Goal: Find specific page/section: Find specific page/section

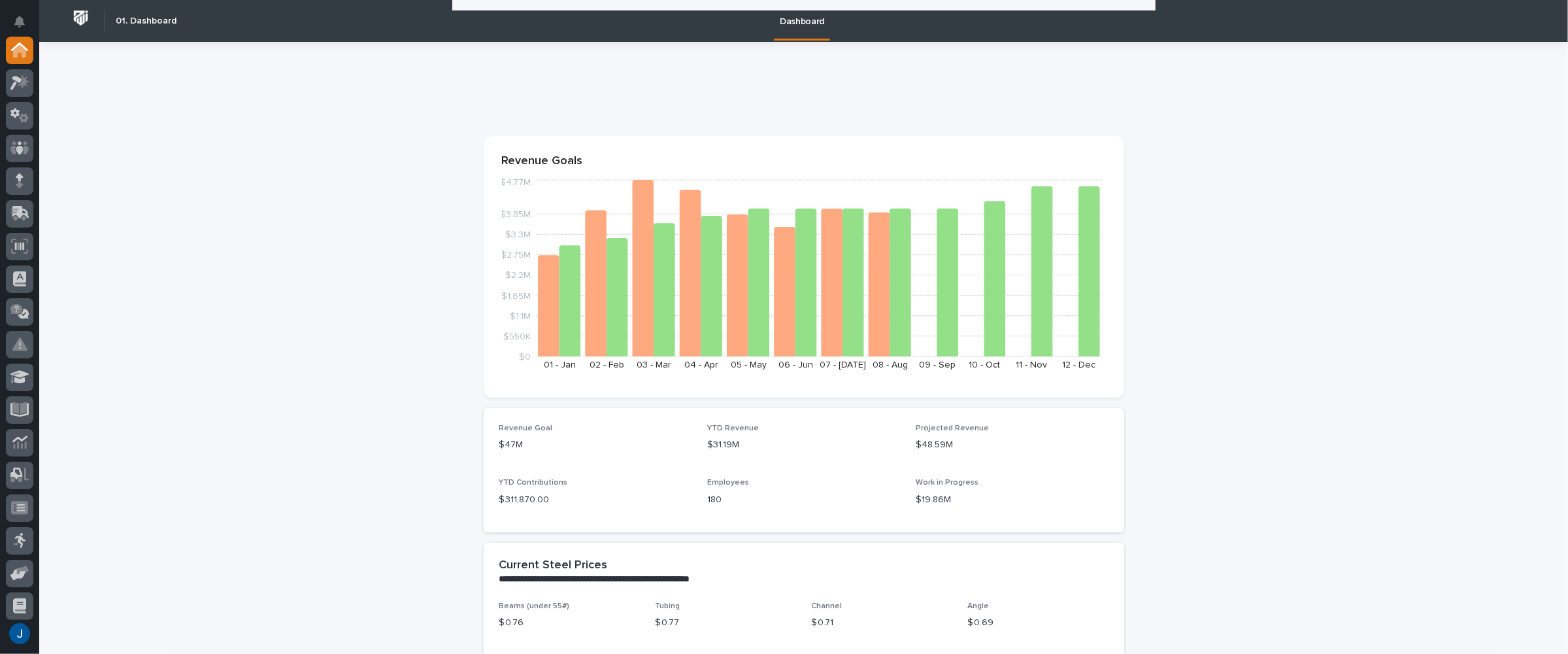
scroll to position [327, 0]
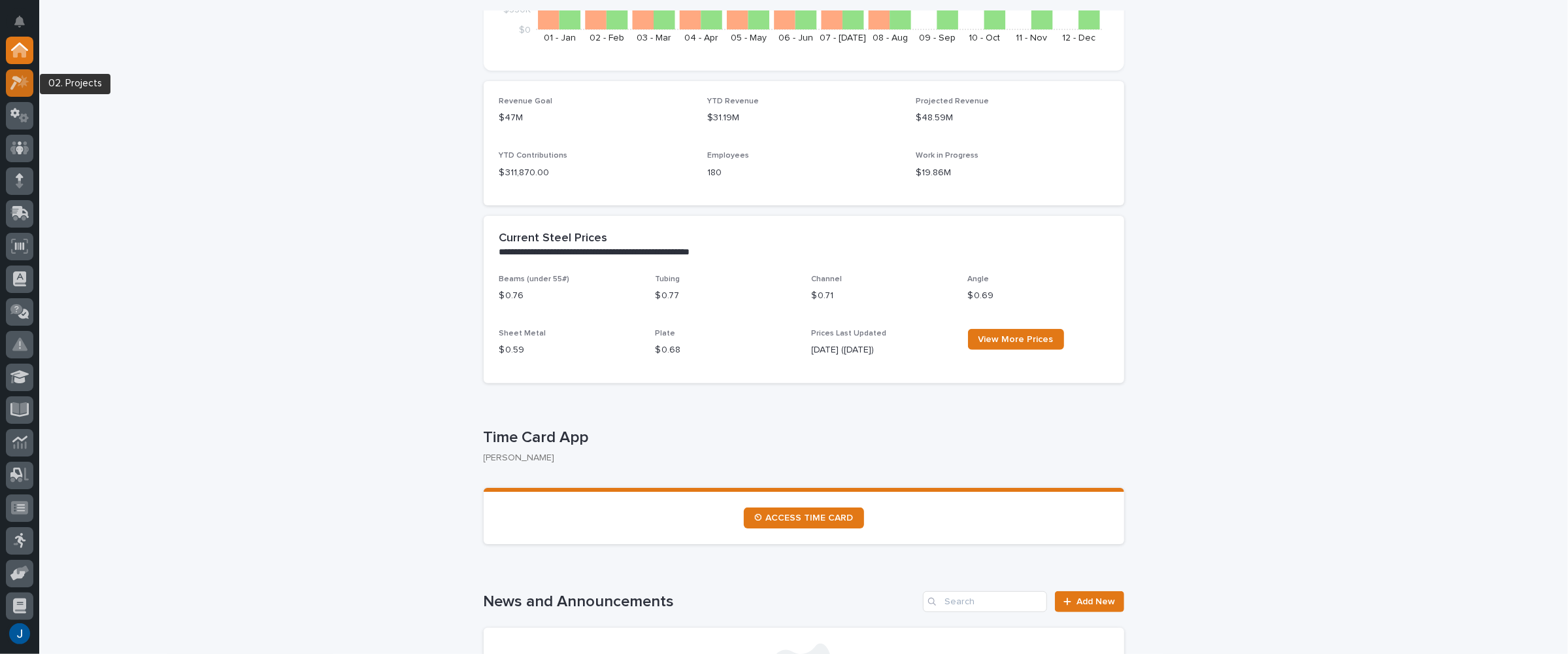
click at [16, 80] on icon at bounding box center [17, 83] width 12 height 15
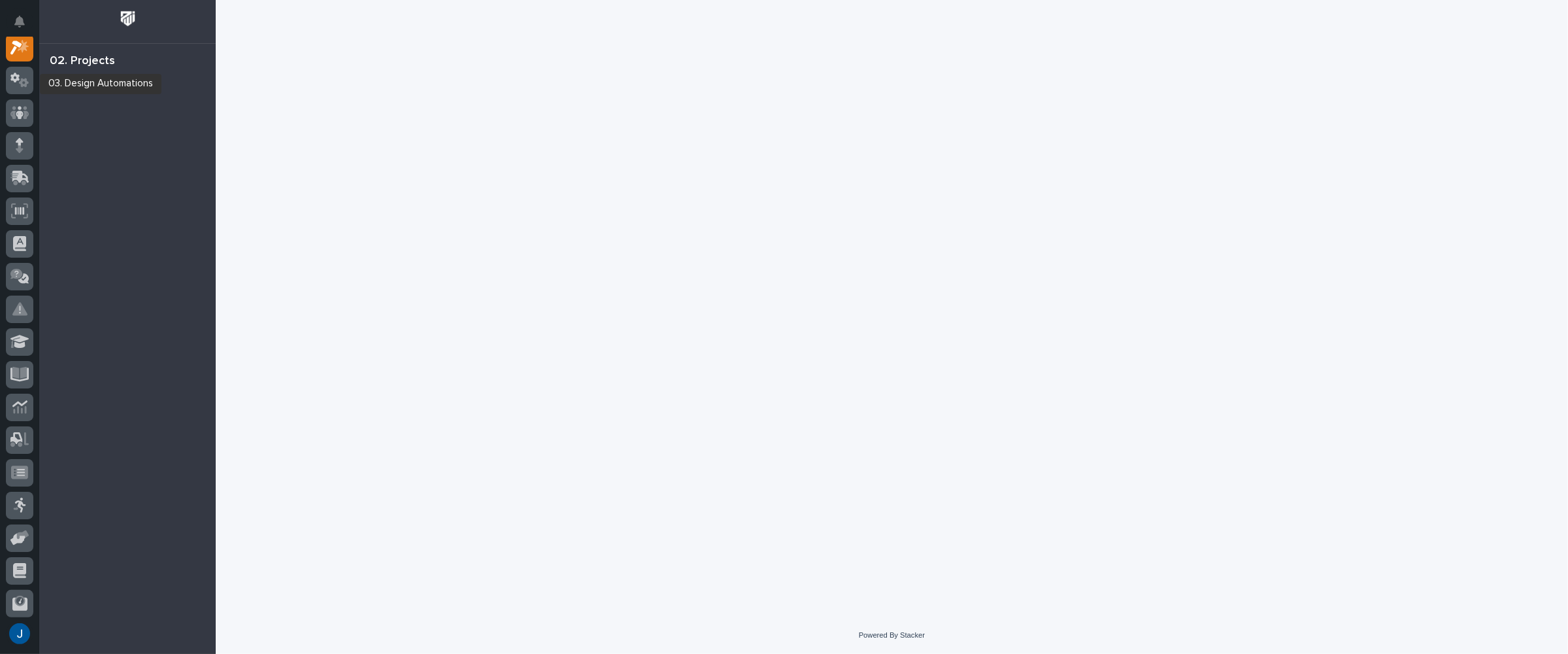
scroll to position [32, 0]
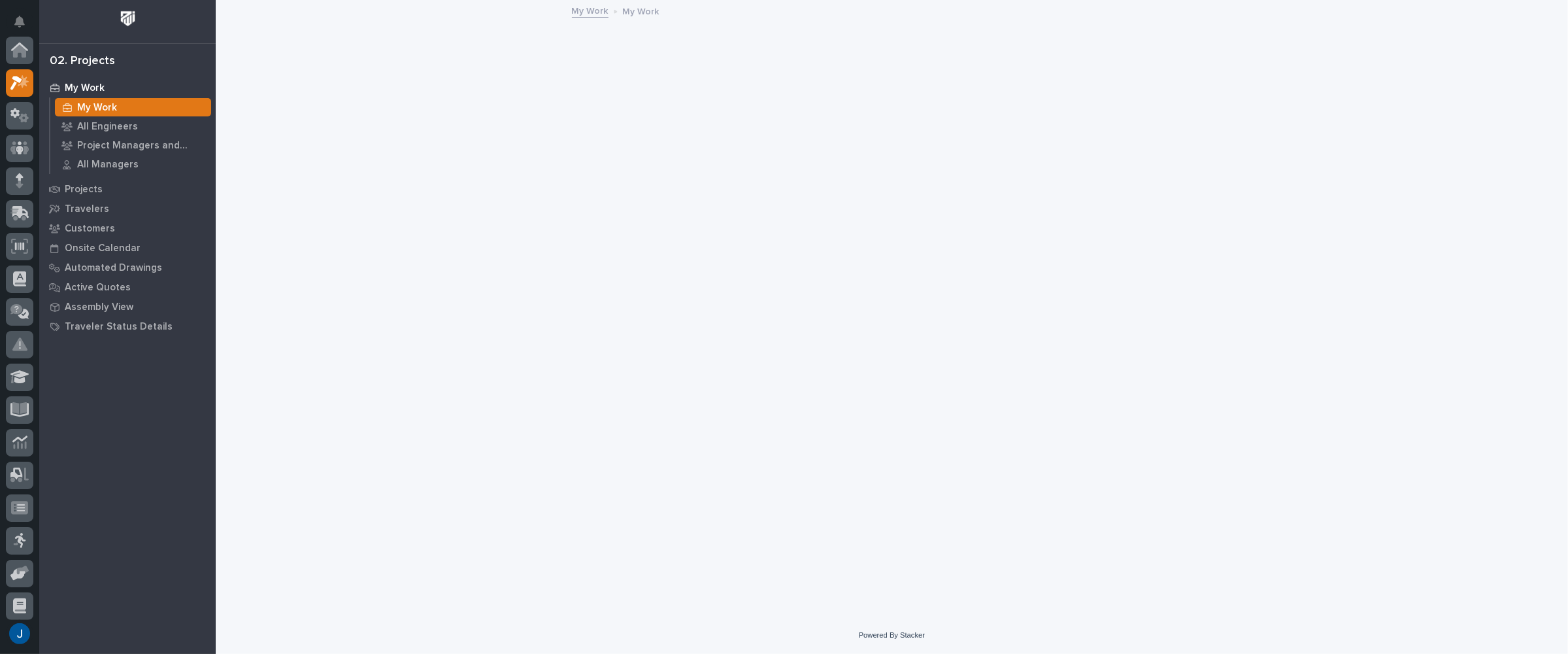
scroll to position [32, 0]
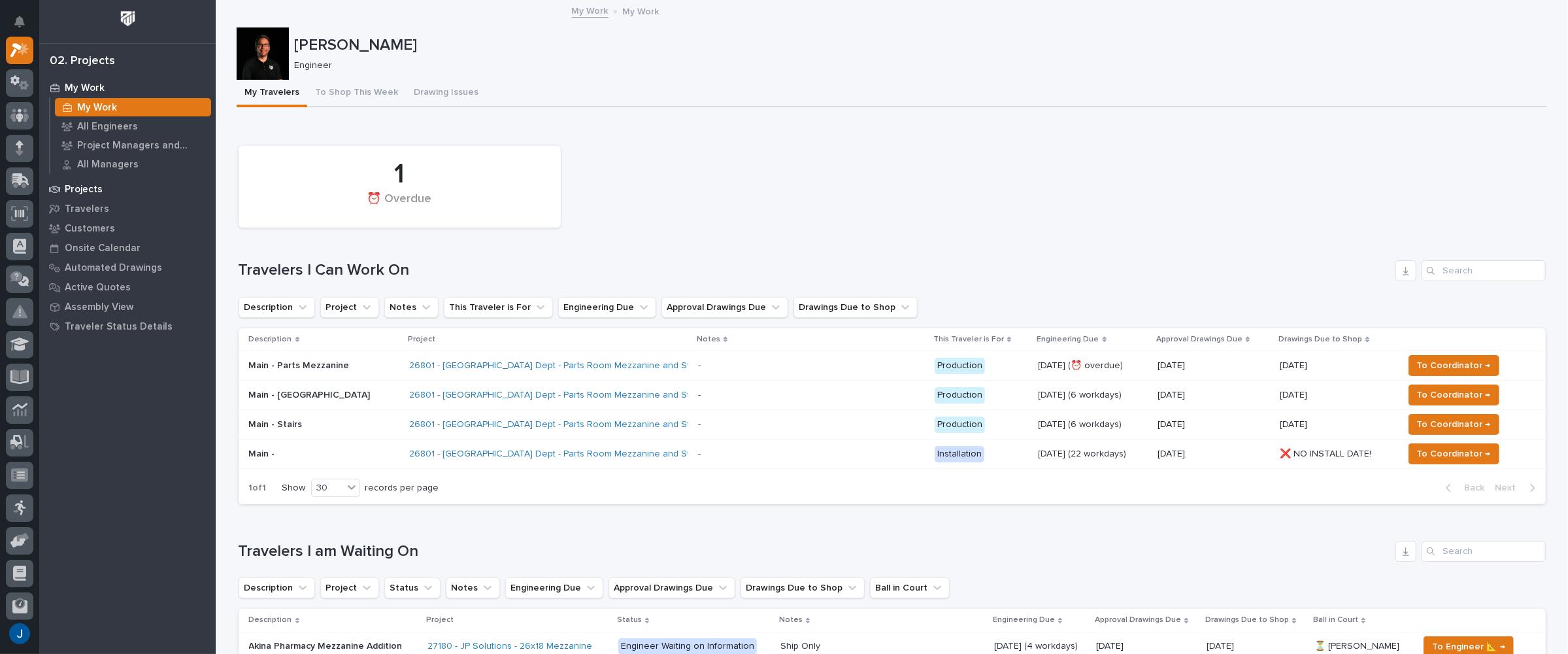
click at [83, 190] on p "Projects" at bounding box center [83, 190] width 38 height 12
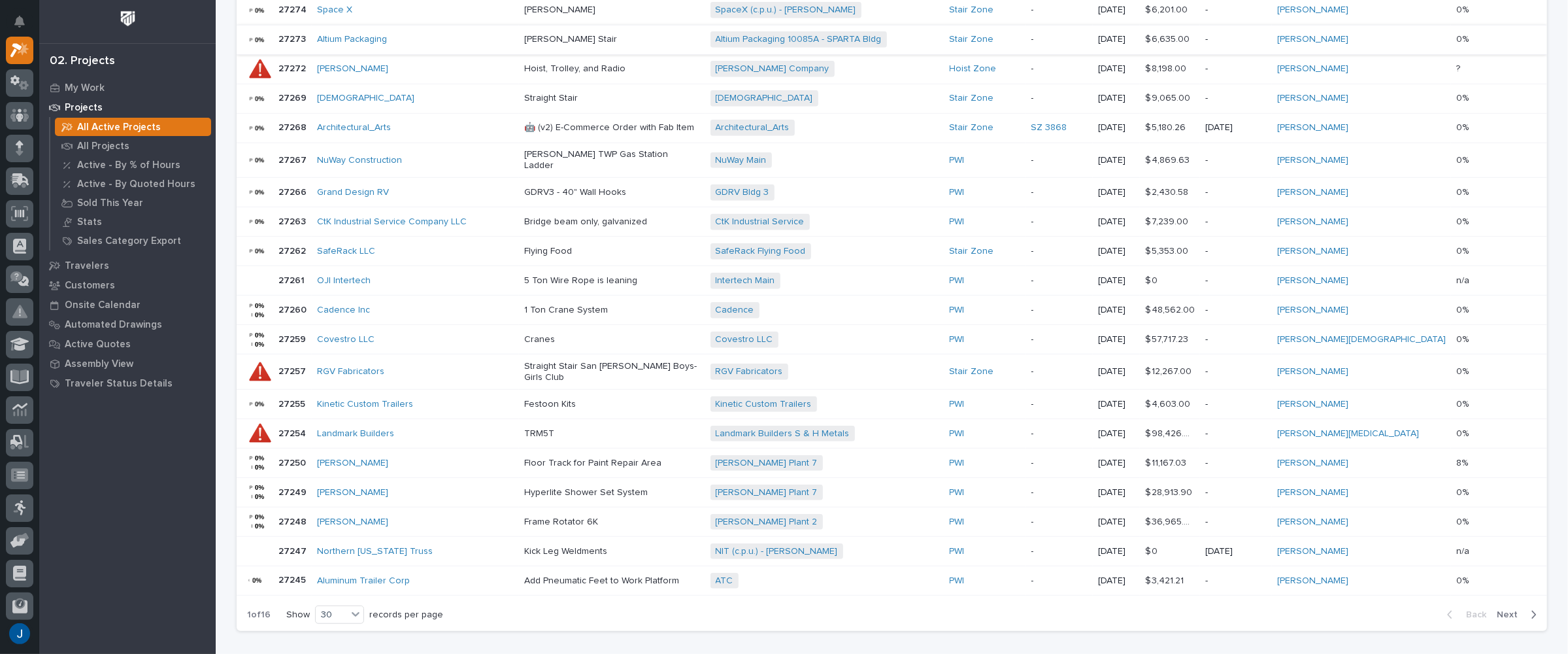
scroll to position [705, 0]
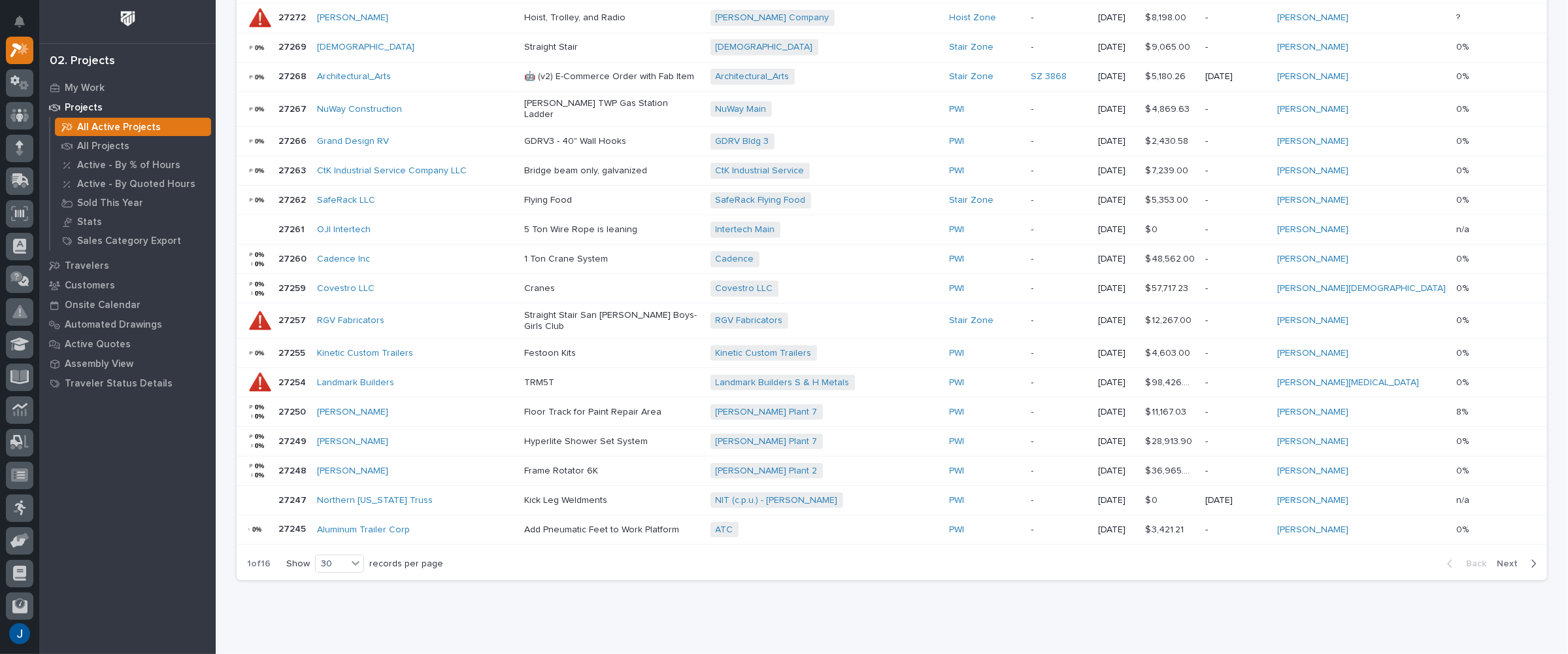
click at [1510, 558] on span "Next" at bounding box center [1511, 564] width 28 height 12
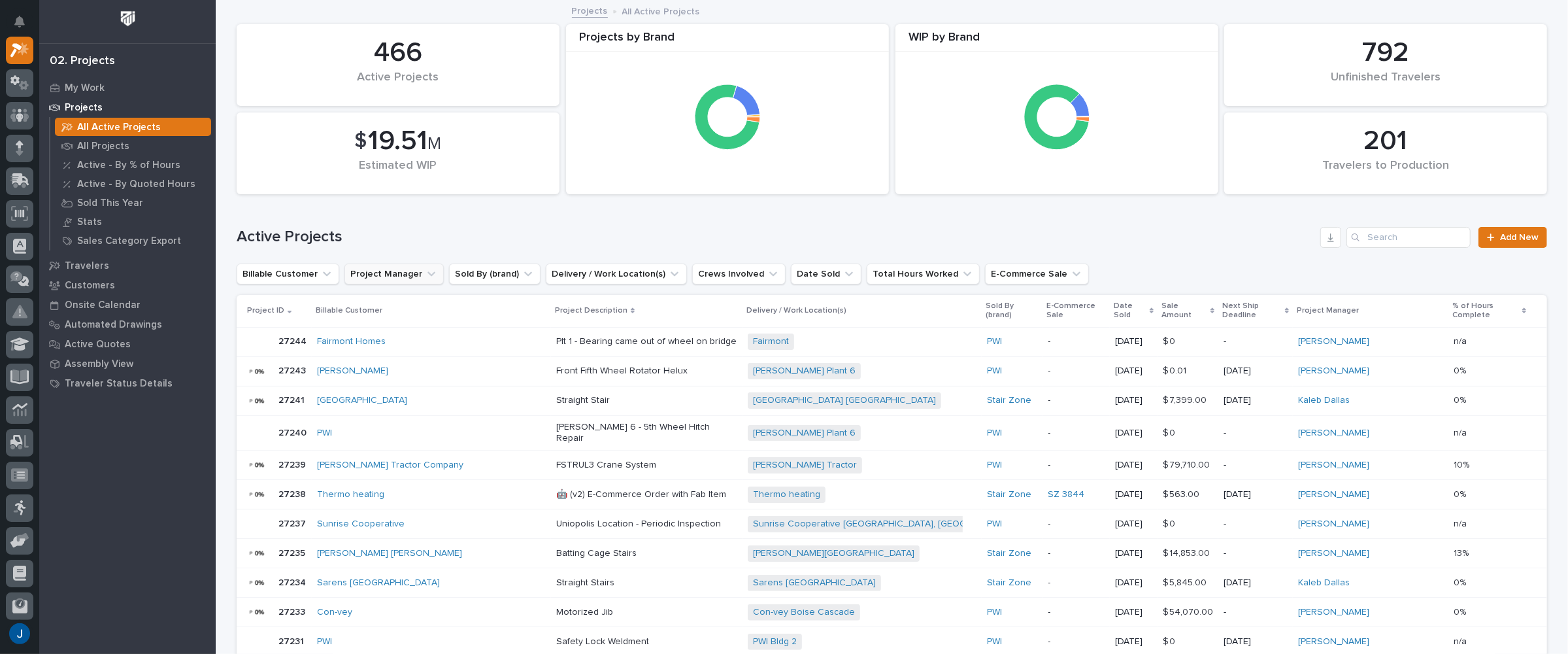
click at [387, 271] on button "Project Manager" at bounding box center [394, 274] width 99 height 21
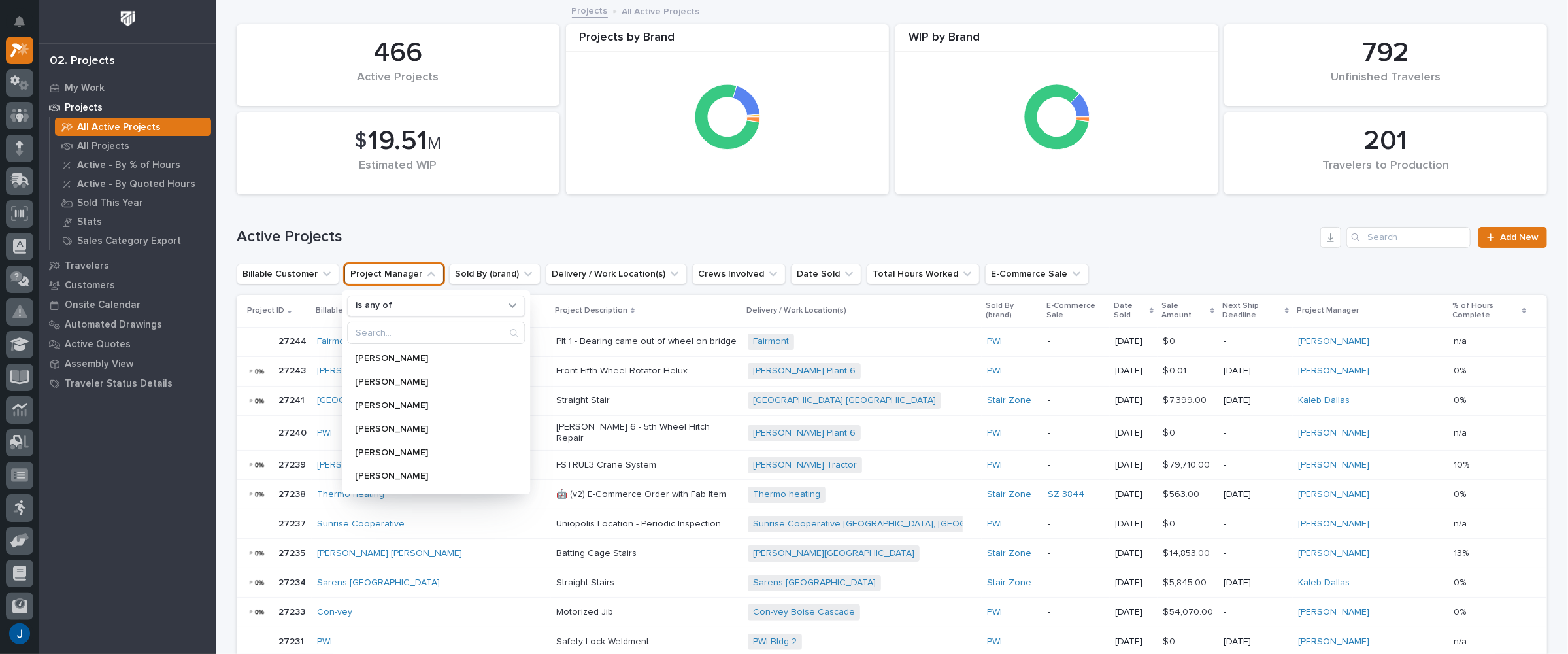
click at [413, 238] on h1 "Active Projects" at bounding box center [775, 237] width 1079 height 19
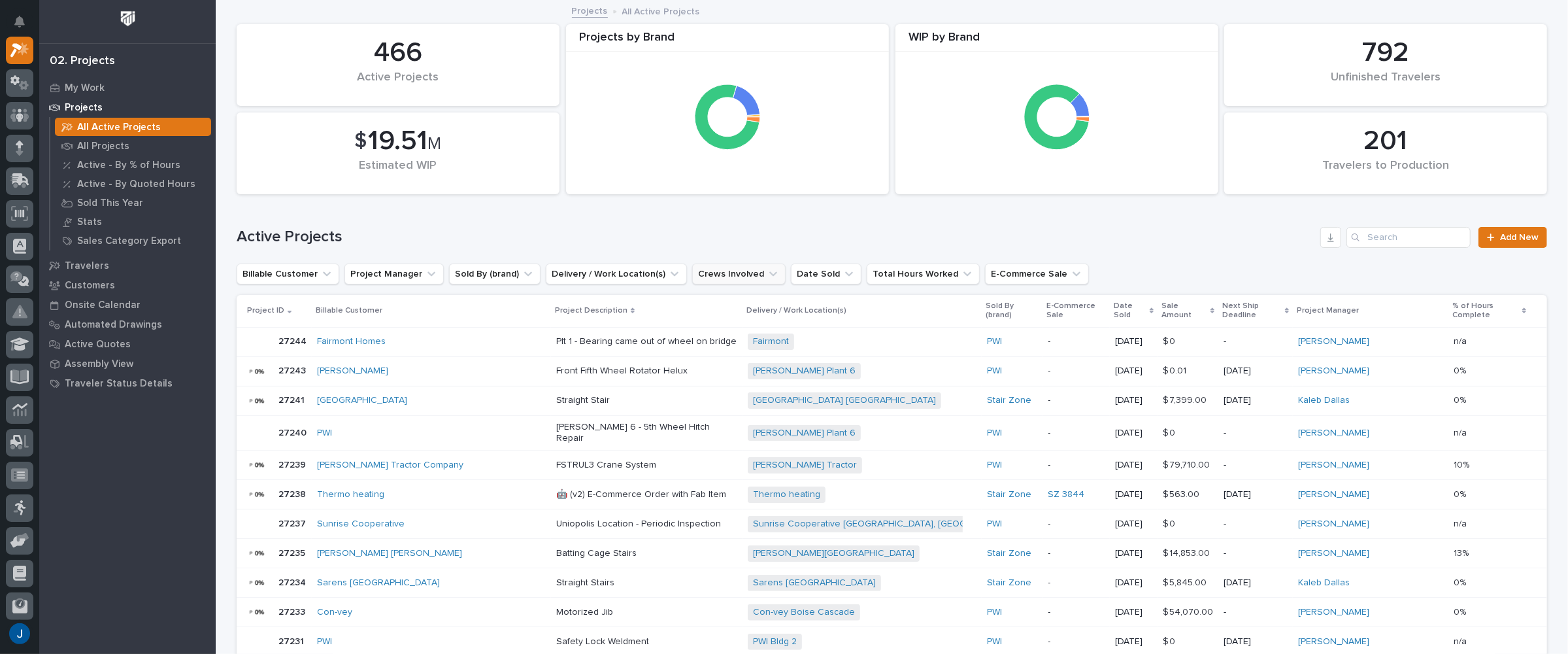
click at [716, 274] on button "Crews Involved" at bounding box center [738, 274] width 93 height 21
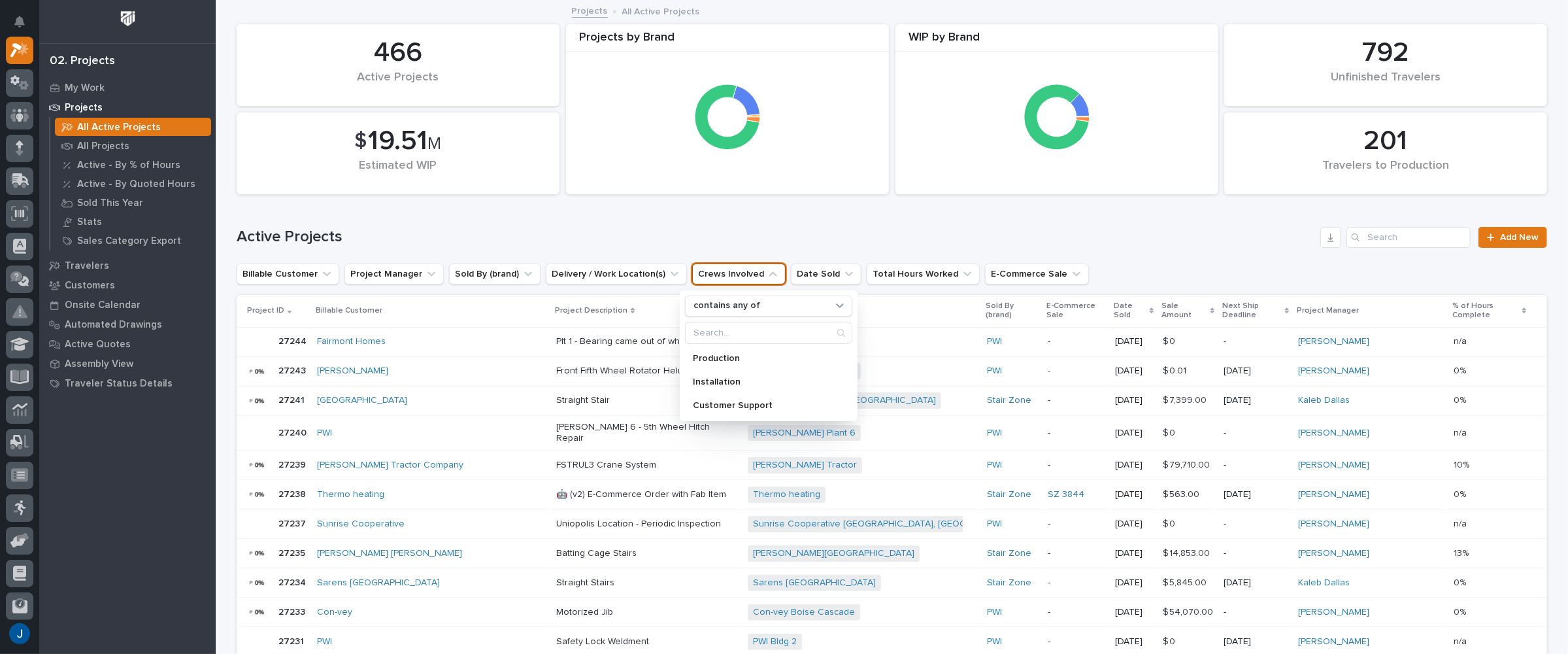
click at [578, 216] on div "Active Projects Add New" at bounding box center [891, 232] width 1310 height 63
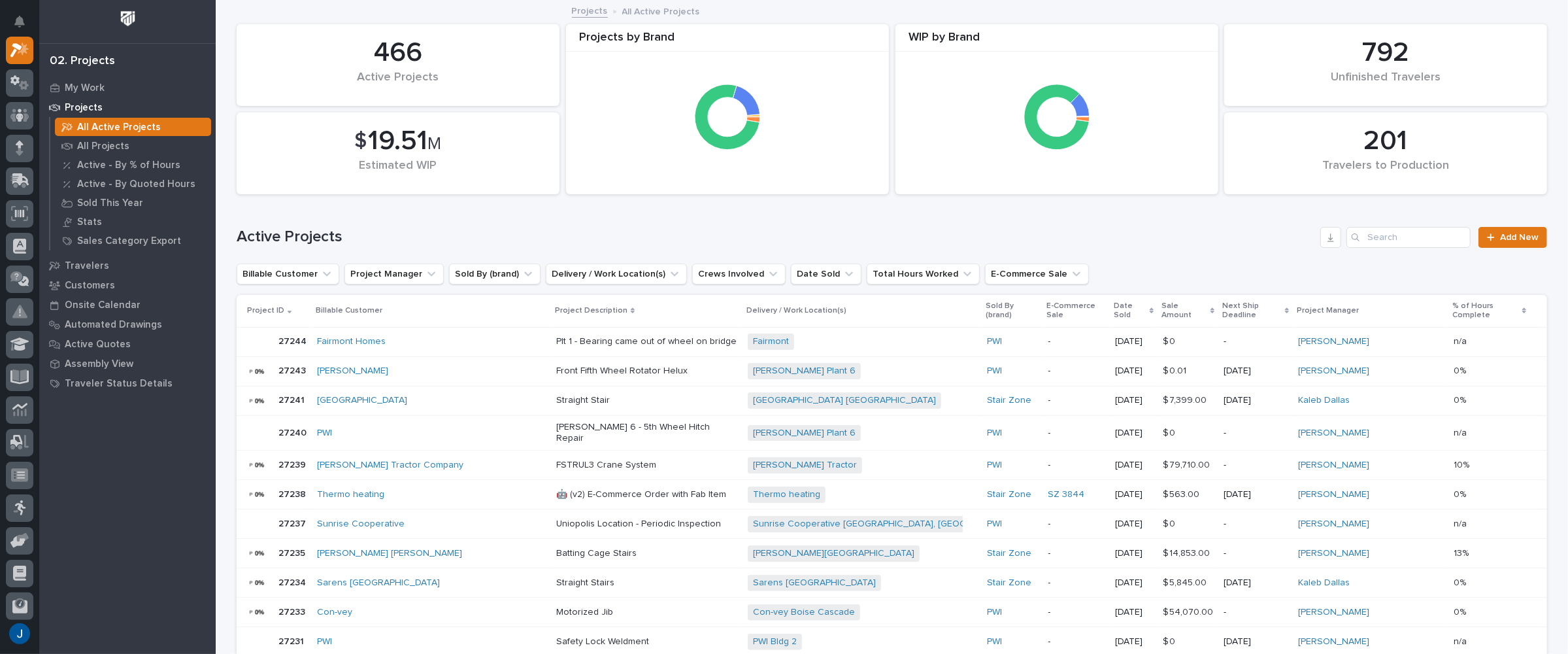
click at [79, 102] on p "Projects" at bounding box center [83, 108] width 38 height 12
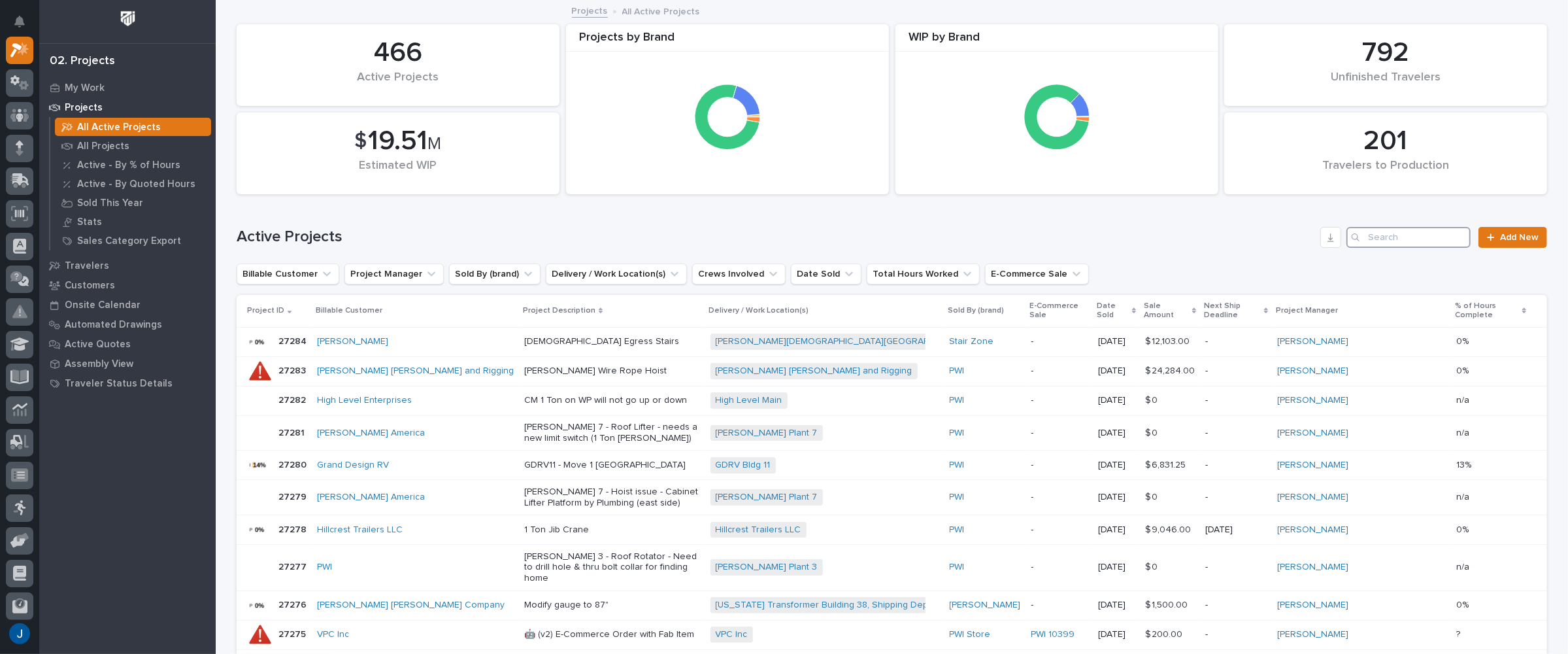
click at [1382, 240] on input "Search" at bounding box center [1408, 238] width 124 height 21
type input "r"
click at [1388, 236] on input "r" at bounding box center [1408, 238] width 124 height 21
drag, startPoint x: 1335, startPoint y: 222, endPoint x: 1257, endPoint y: 219, distance: 78.1
click at [1257, 219] on div "Active Projects r Add New" at bounding box center [891, 232] width 1310 height 63
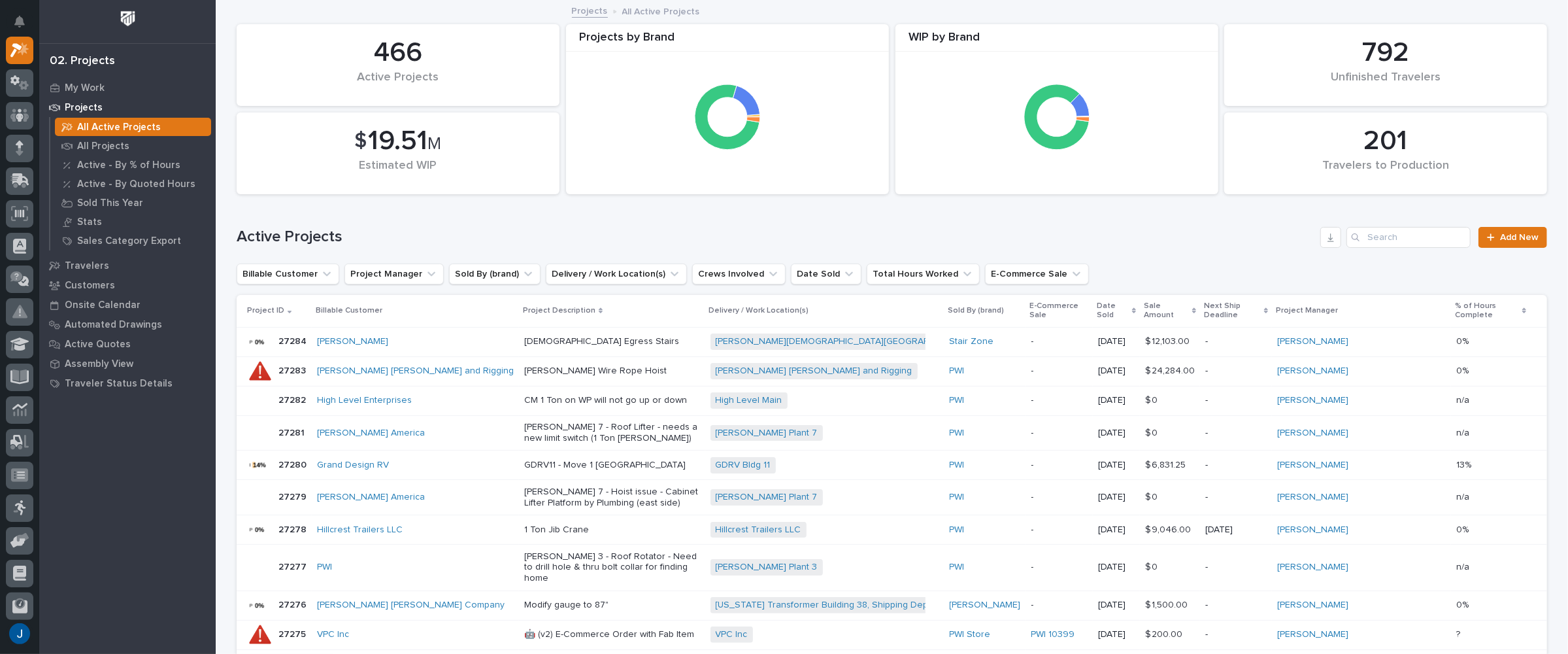
click at [1338, 304] on p "Project Manager" at bounding box center [1307, 311] width 62 height 15
click at [381, 273] on button "Project Manager" at bounding box center [394, 274] width 99 height 21
type input "wy"
click at [399, 359] on p "[PERSON_NAME]" at bounding box center [424, 358] width 138 height 9
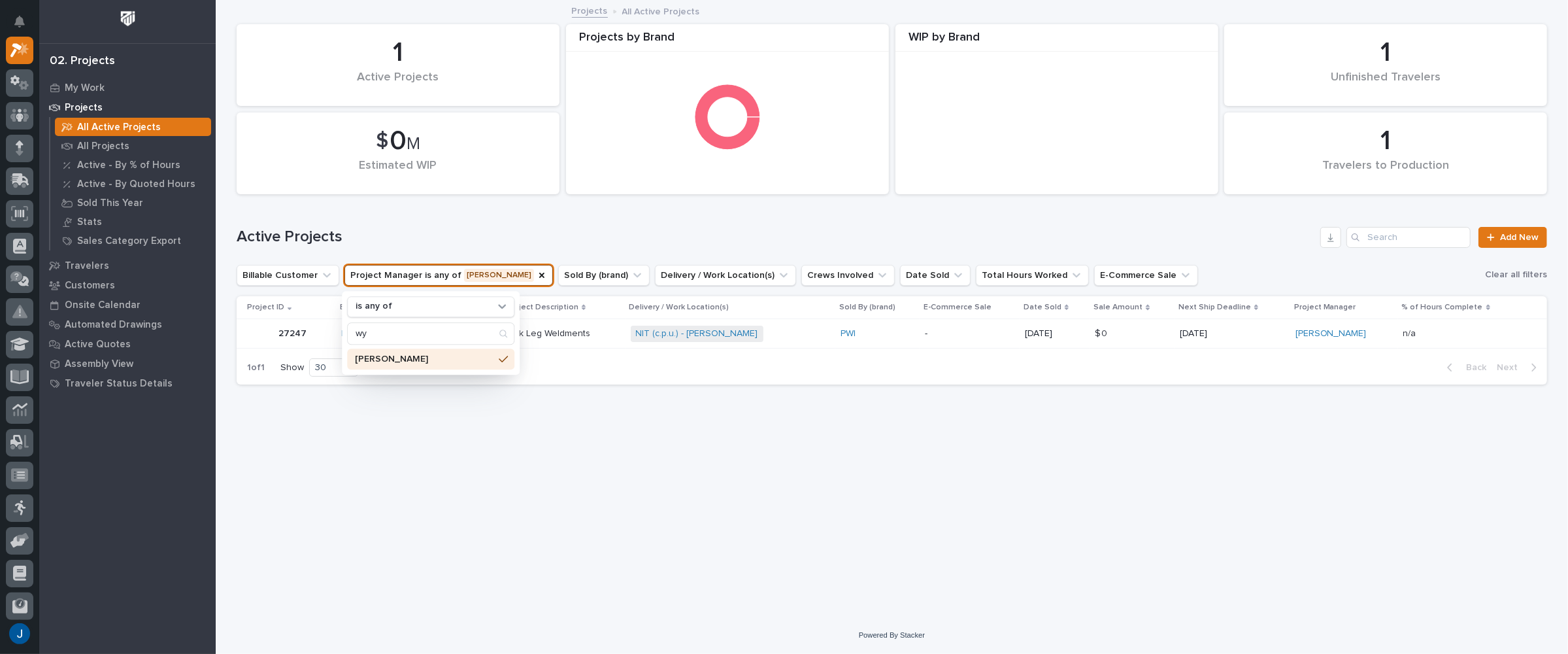
click at [540, 226] on div "Active Projects Add New" at bounding box center [891, 232] width 1310 height 63
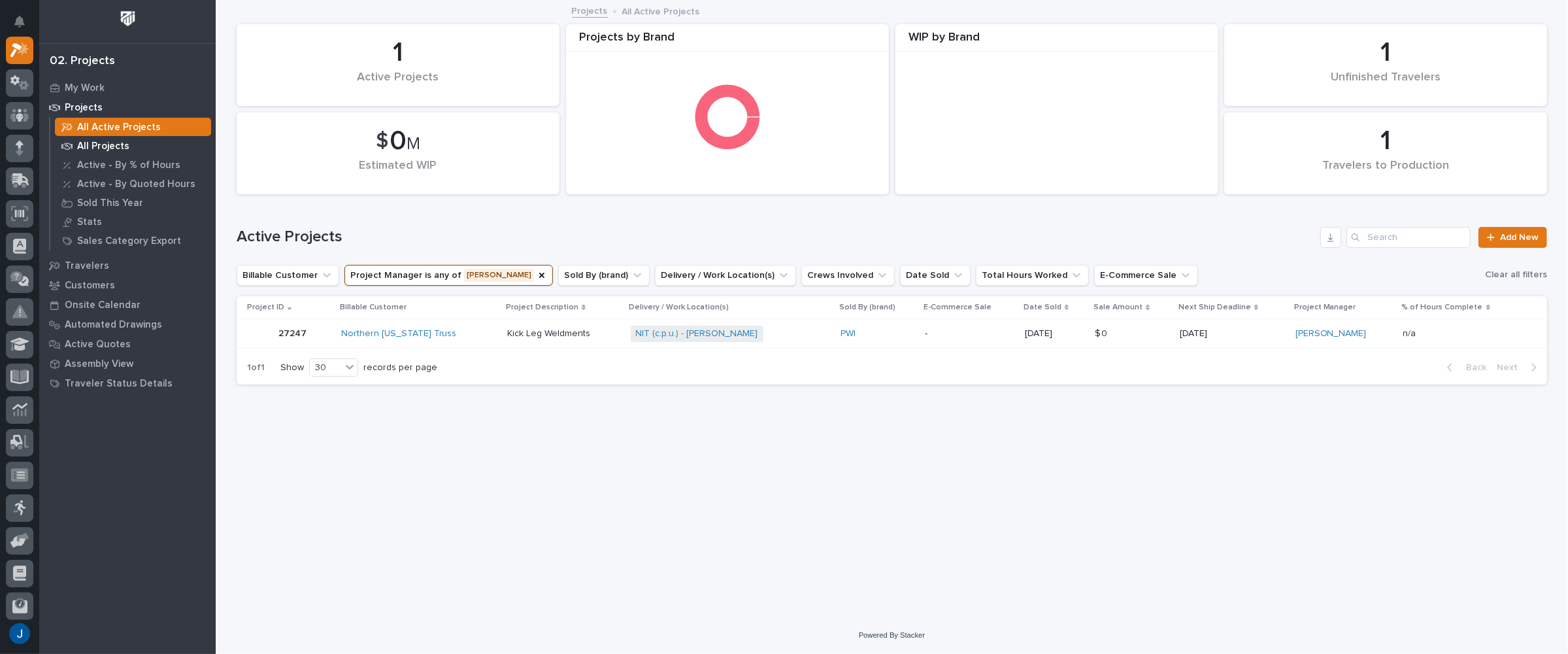
click at [113, 146] on p "All Projects" at bounding box center [103, 146] width 52 height 12
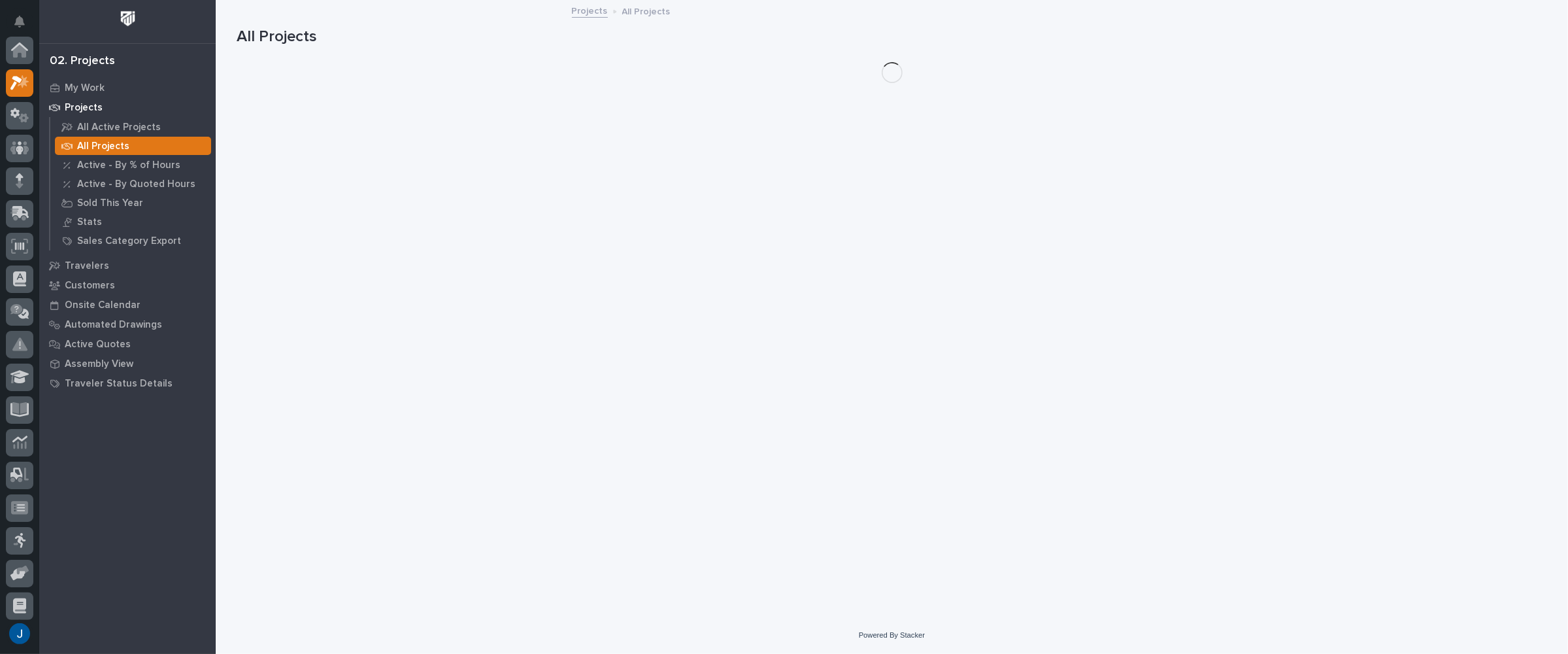
scroll to position [32, 0]
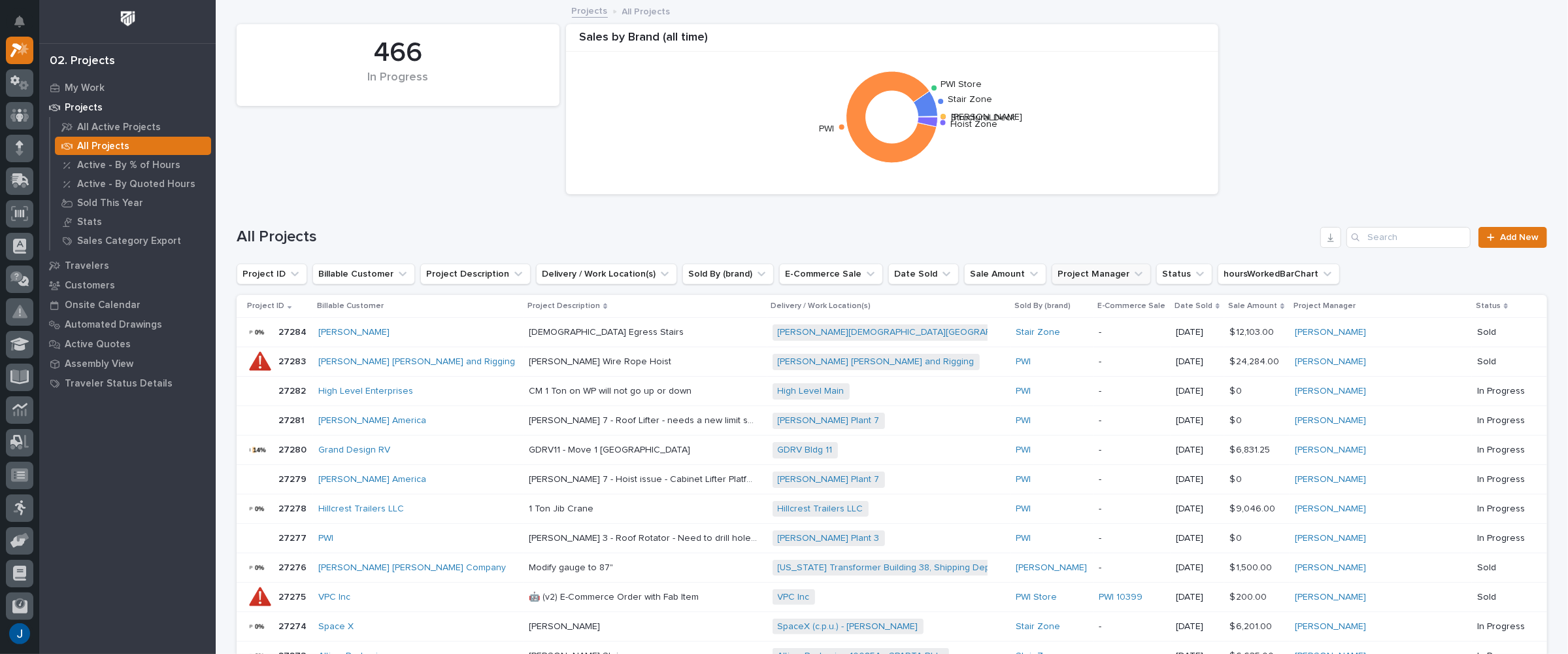
click at [1067, 276] on button "Project Manager" at bounding box center [1101, 274] width 99 height 21
type input "wy"
click at [1057, 359] on p "[PERSON_NAME]" at bounding box center [1110, 358] width 138 height 9
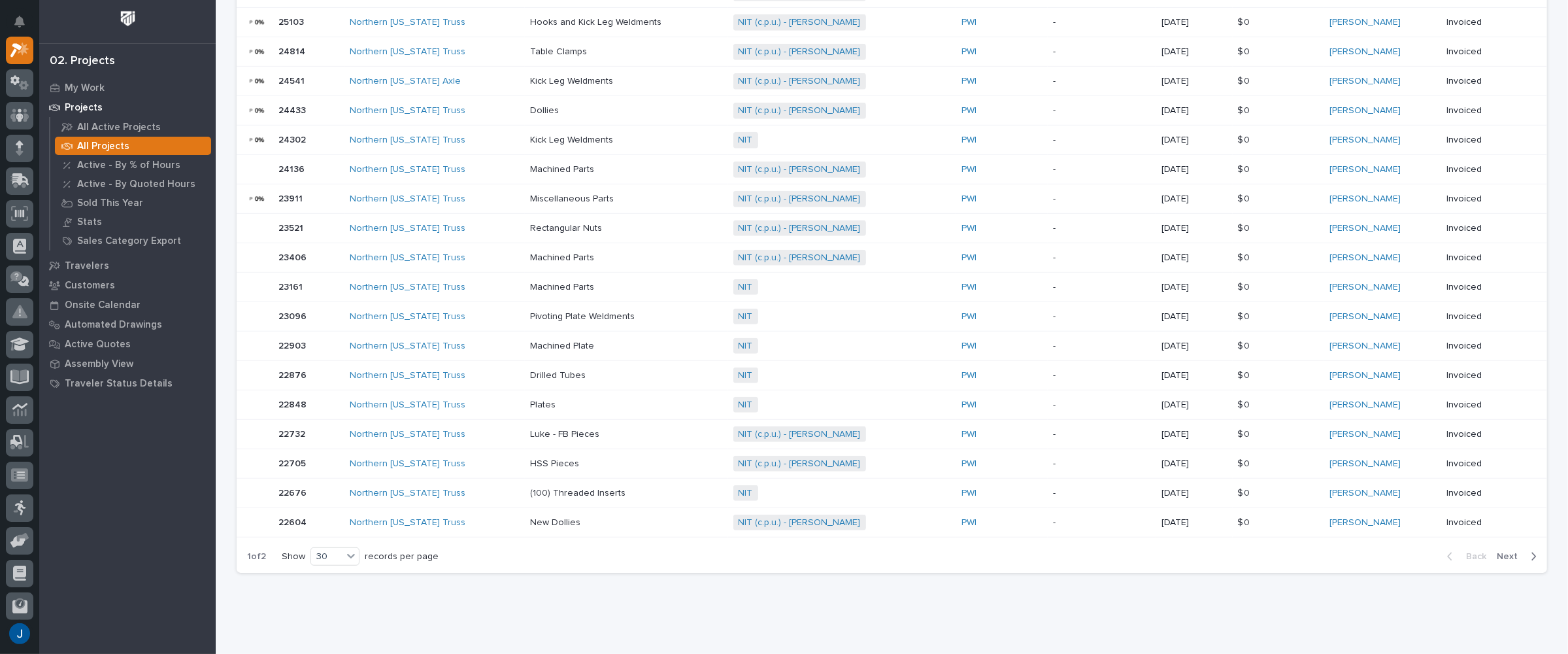
scroll to position [689, 0]
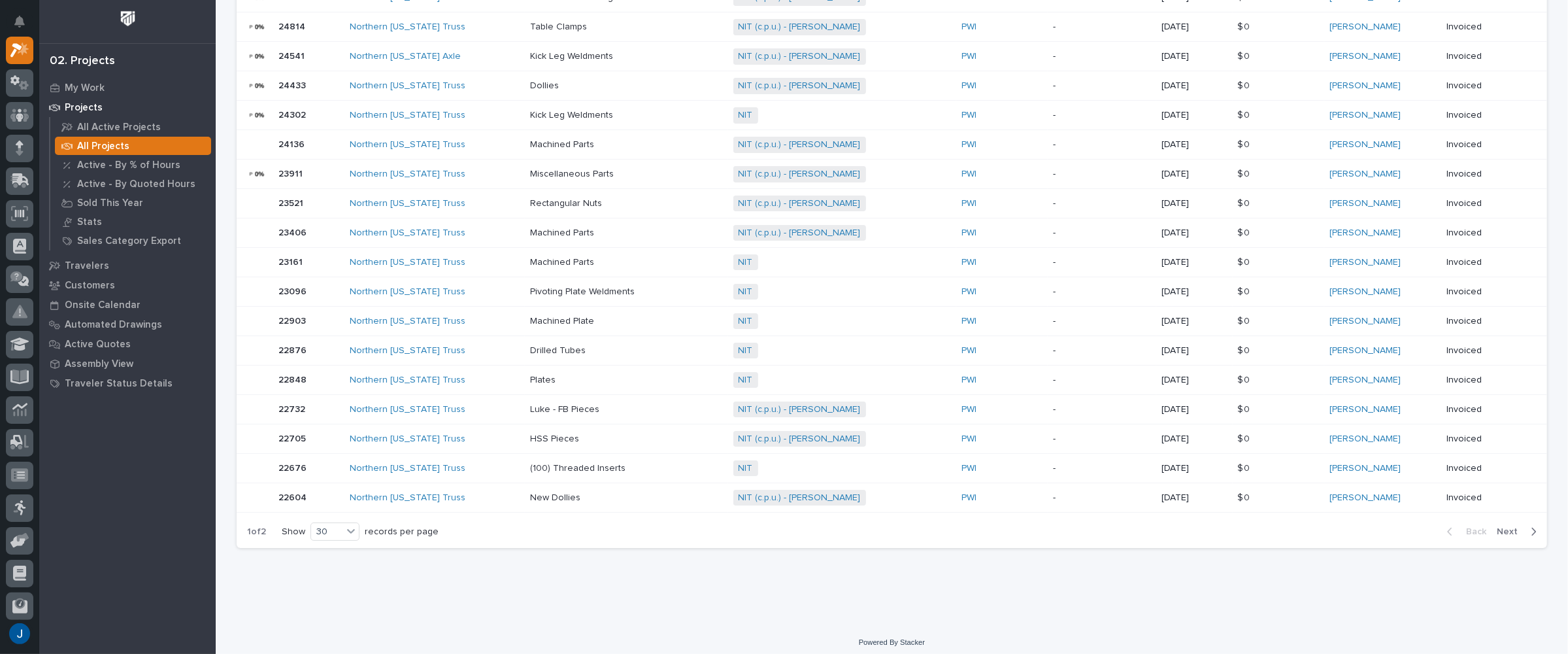
click at [1500, 526] on span "Next" at bounding box center [1511, 532] width 28 height 12
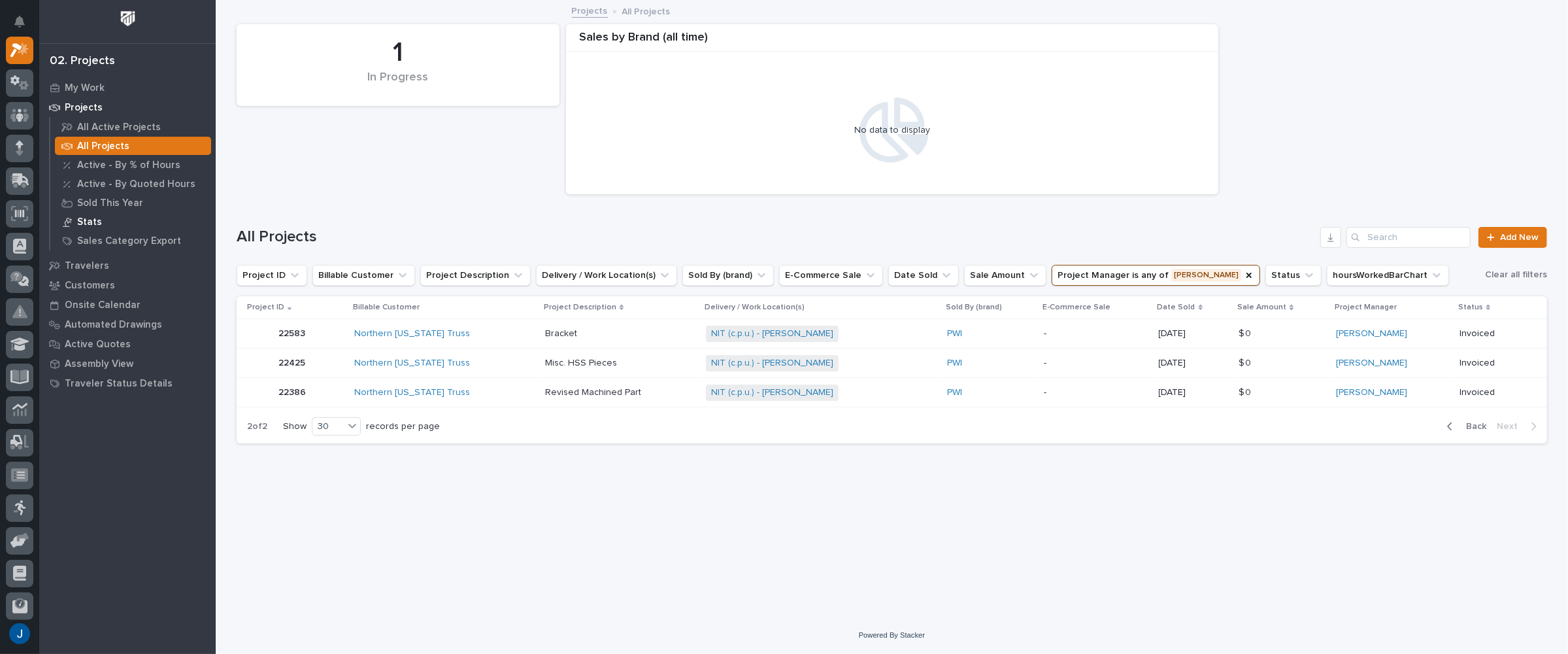
click at [82, 224] on p "Stats" at bounding box center [89, 223] width 25 height 12
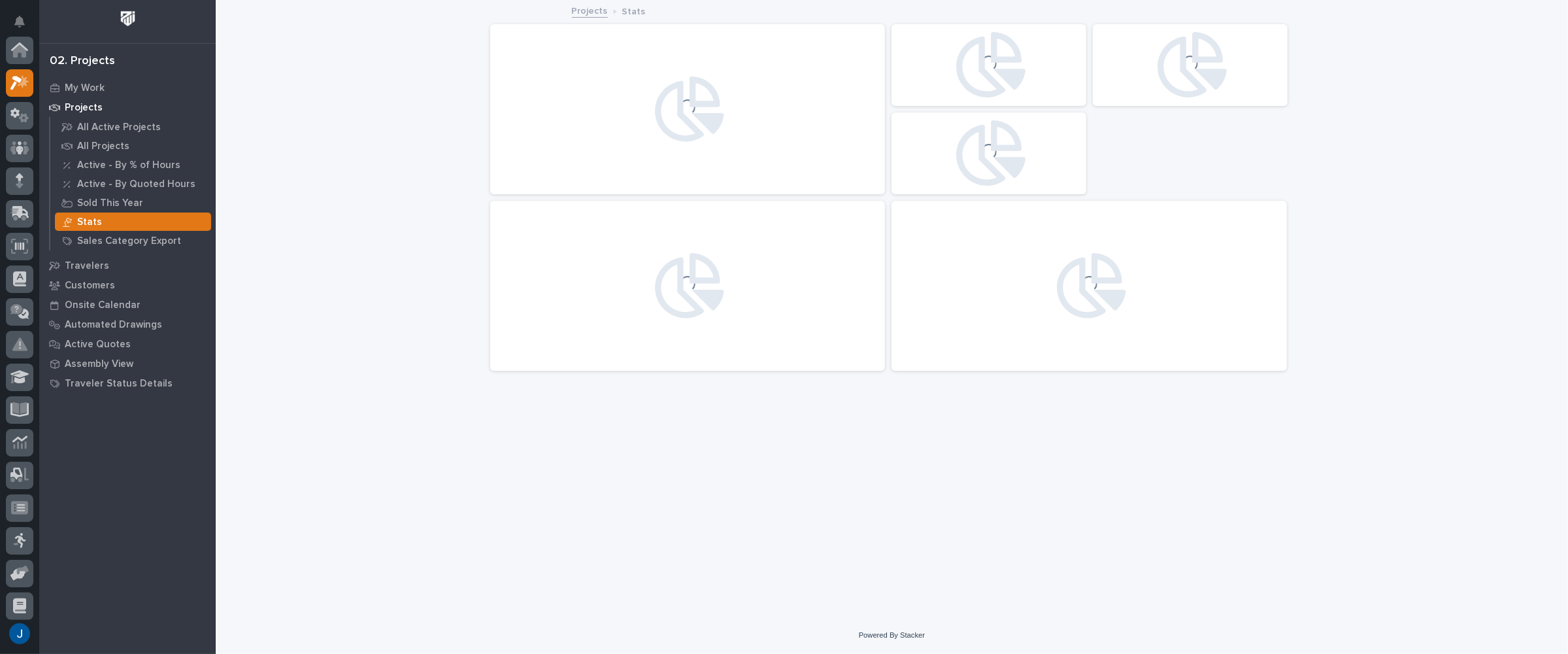
scroll to position [32, 0]
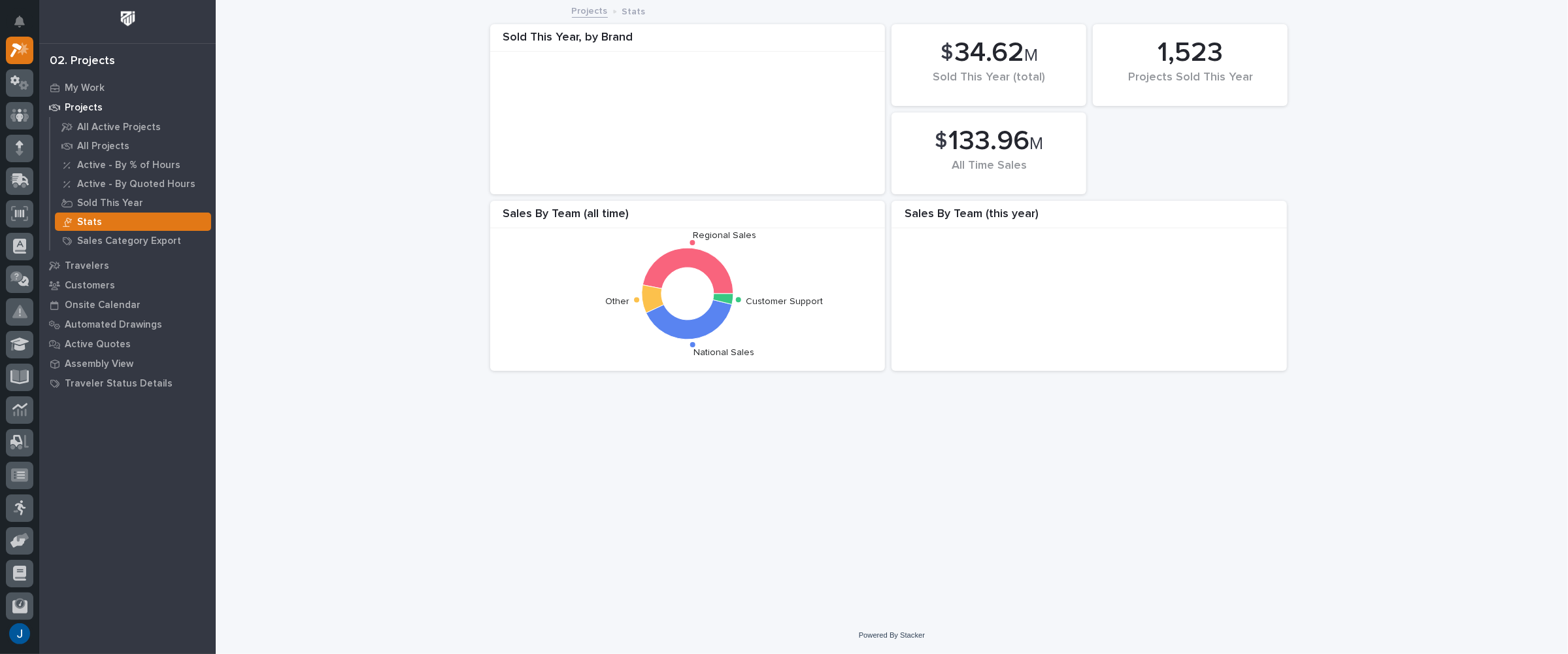
click at [79, 104] on p "Projects" at bounding box center [83, 108] width 38 height 12
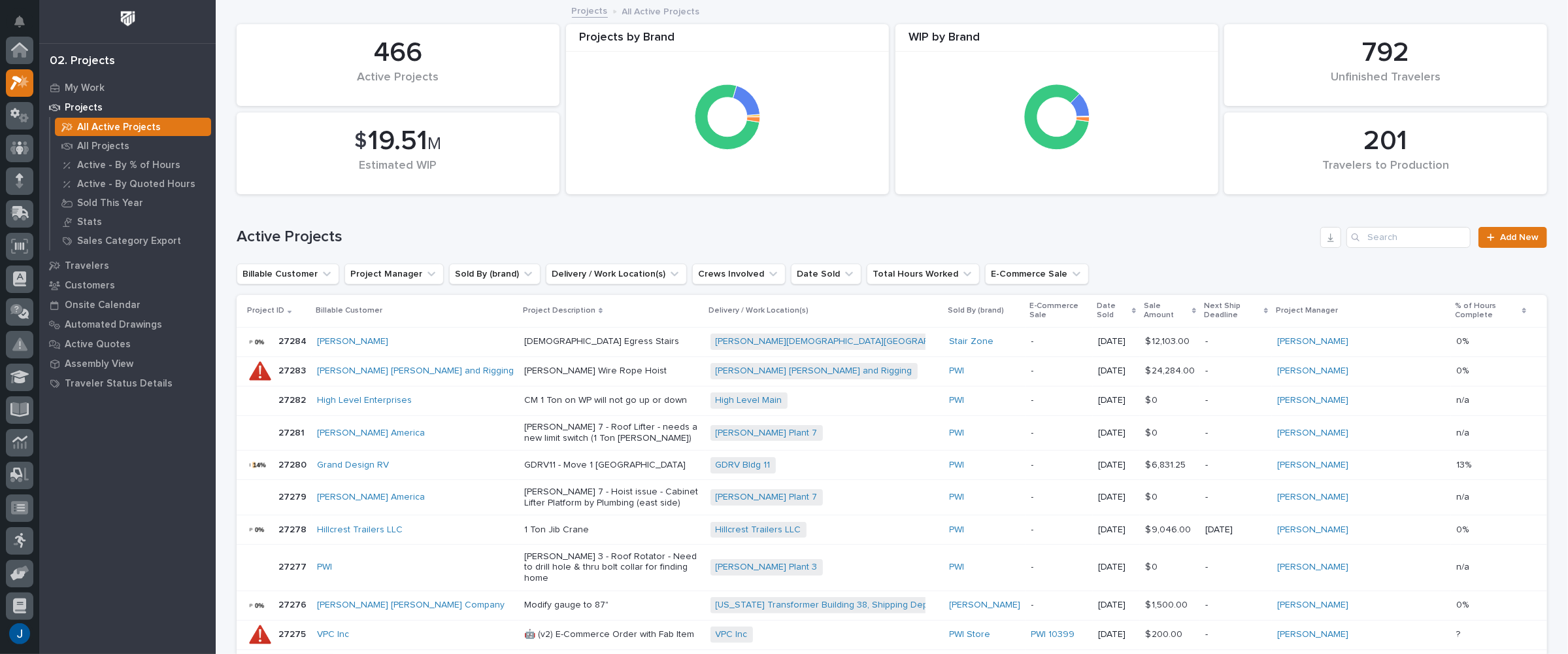
scroll to position [32, 0]
click at [107, 127] on p "All Active Projects" at bounding box center [119, 128] width 83 height 12
click at [356, 270] on button "Project Manager" at bounding box center [394, 274] width 99 height 21
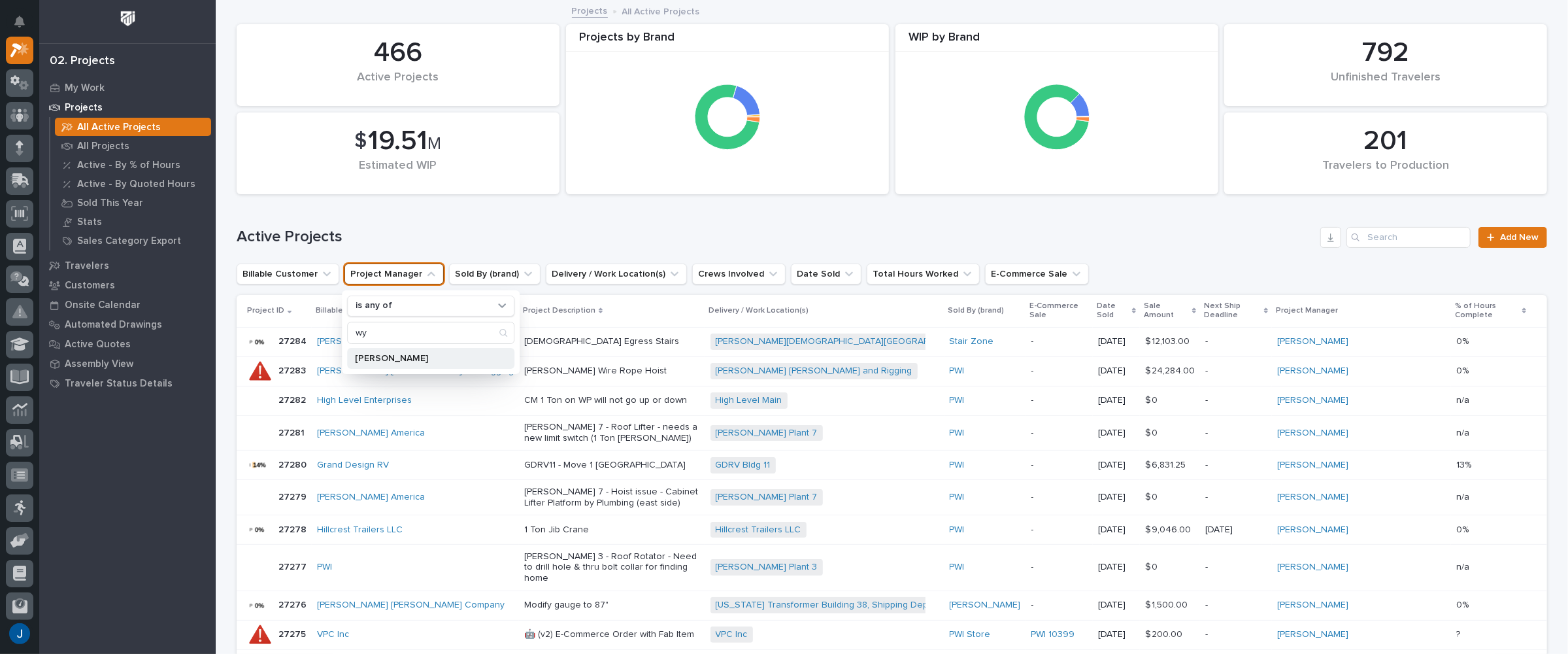
type input "wy"
click at [374, 354] on p "[PERSON_NAME]" at bounding box center [424, 358] width 138 height 9
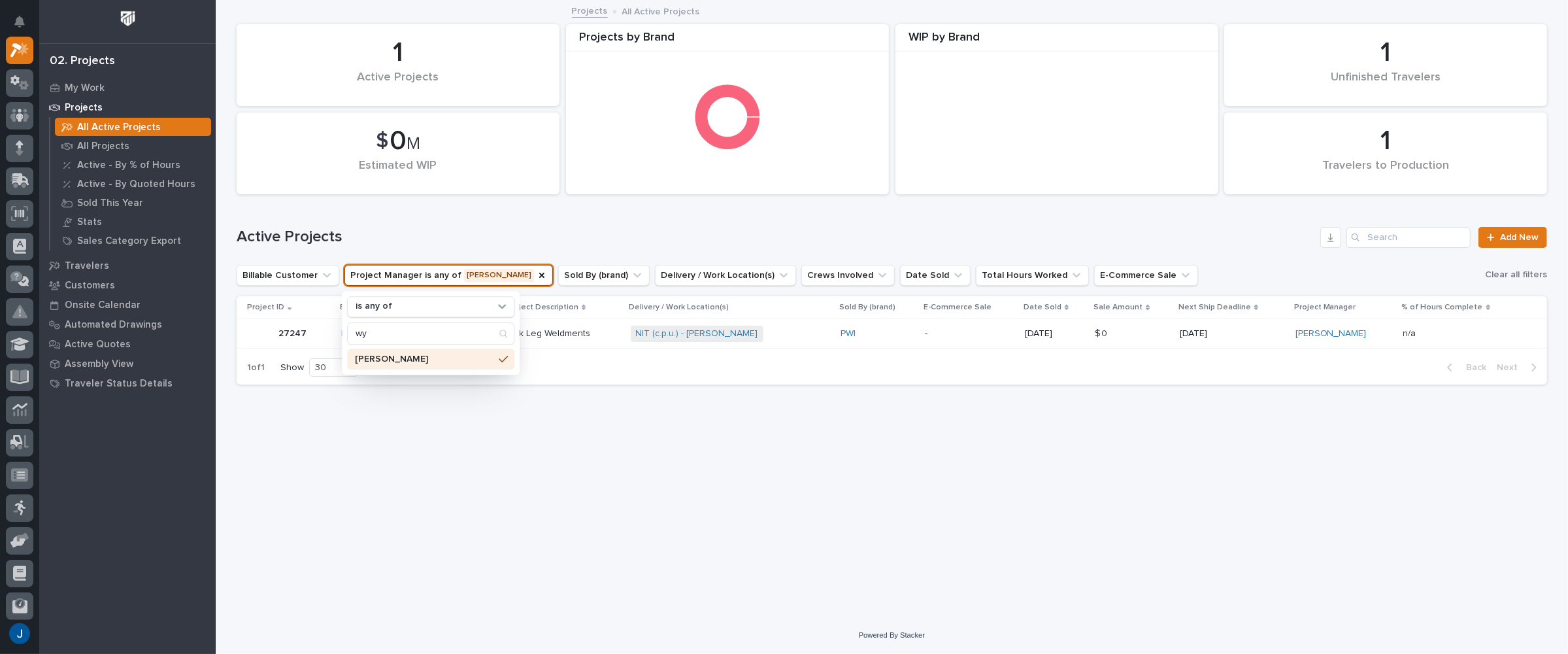
click at [476, 236] on h1 "Active Projects" at bounding box center [775, 237] width 1079 height 19
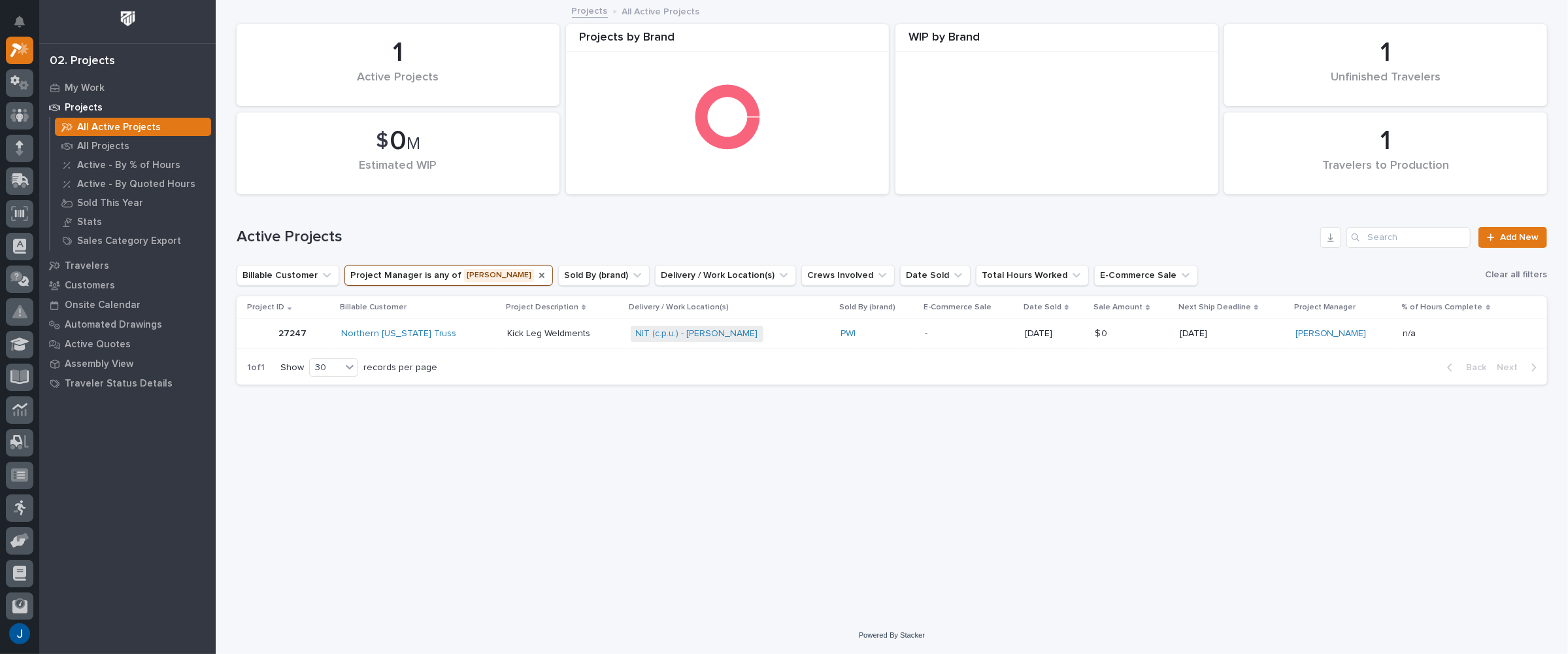
click at [536, 274] on icon "Project Manager" at bounding box center [542, 276] width 11 height 11
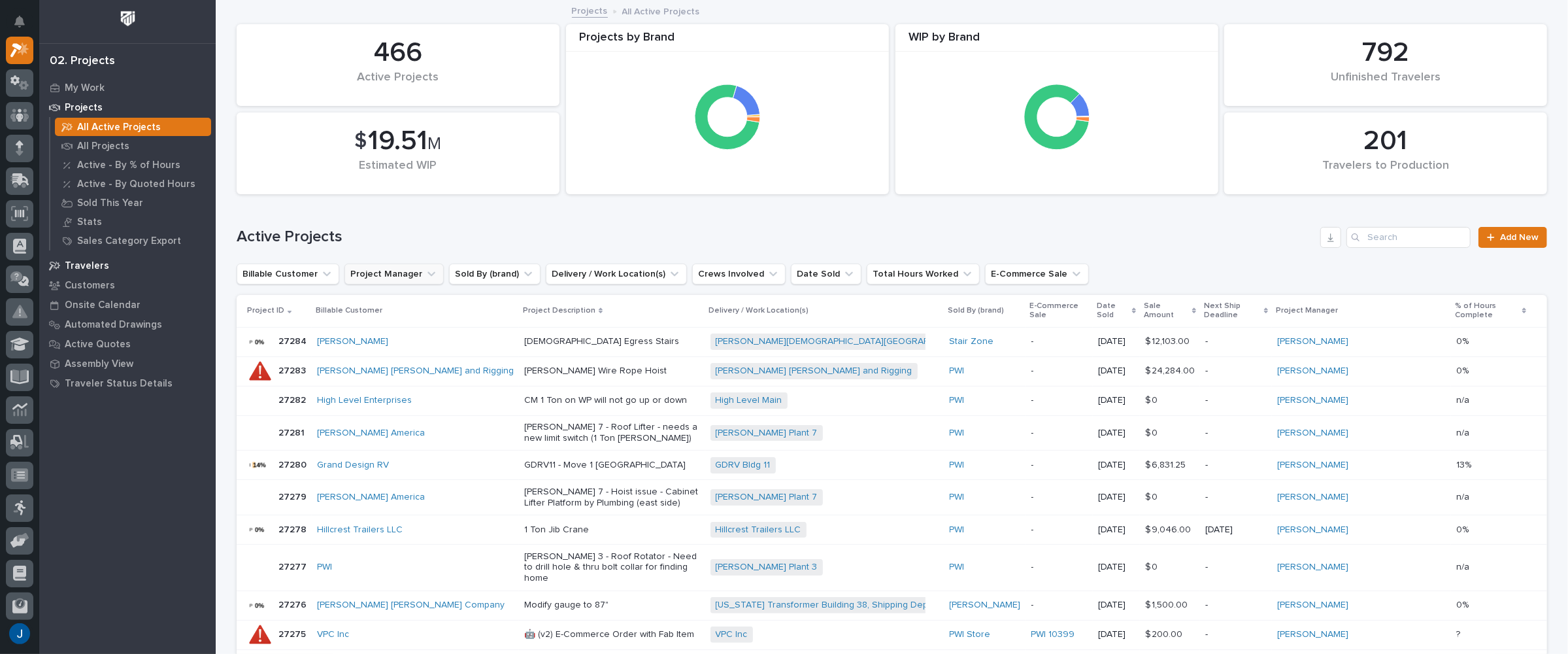
click at [77, 262] on p "Travelers" at bounding box center [87, 266] width 44 height 12
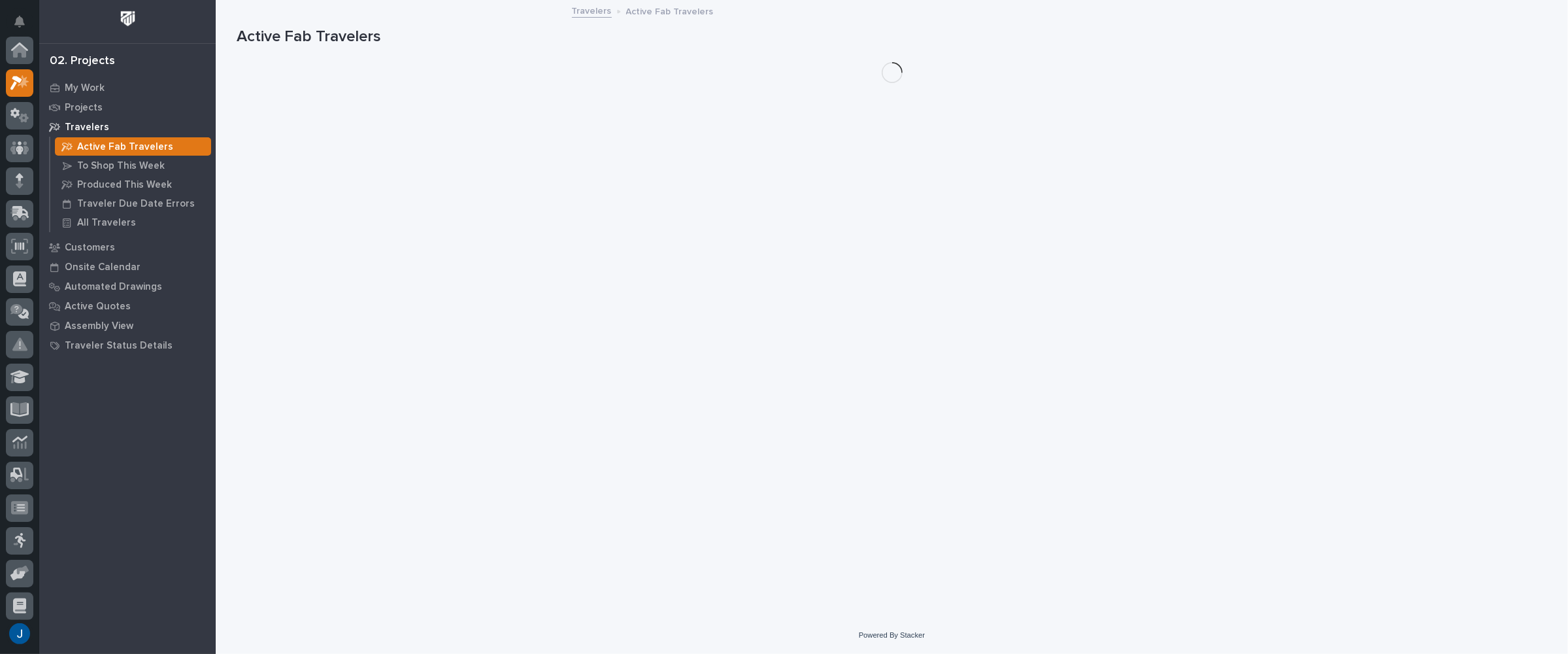
scroll to position [32, 0]
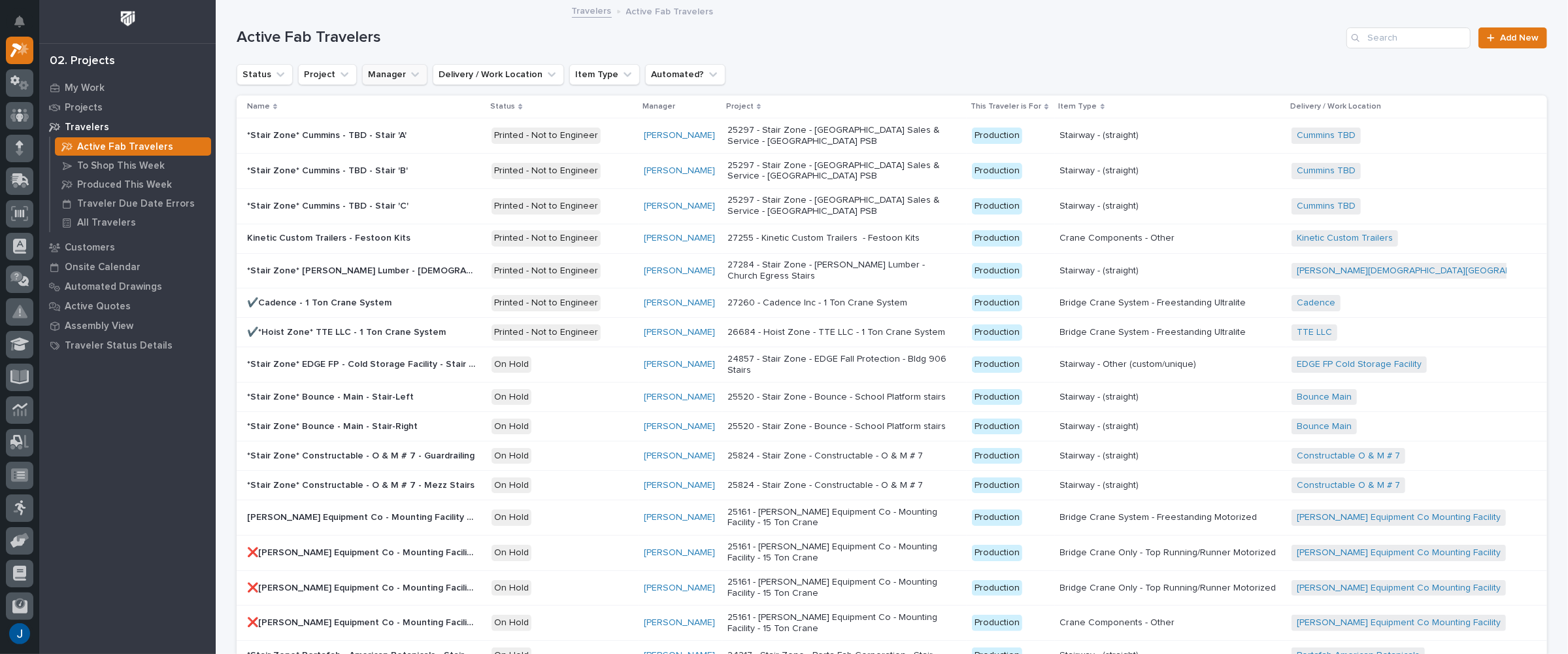
click at [378, 74] on button "Manager" at bounding box center [395, 75] width 66 height 21
type input "wy"
click at [384, 154] on p "[PERSON_NAME]" at bounding box center [440, 158] width 138 height 9
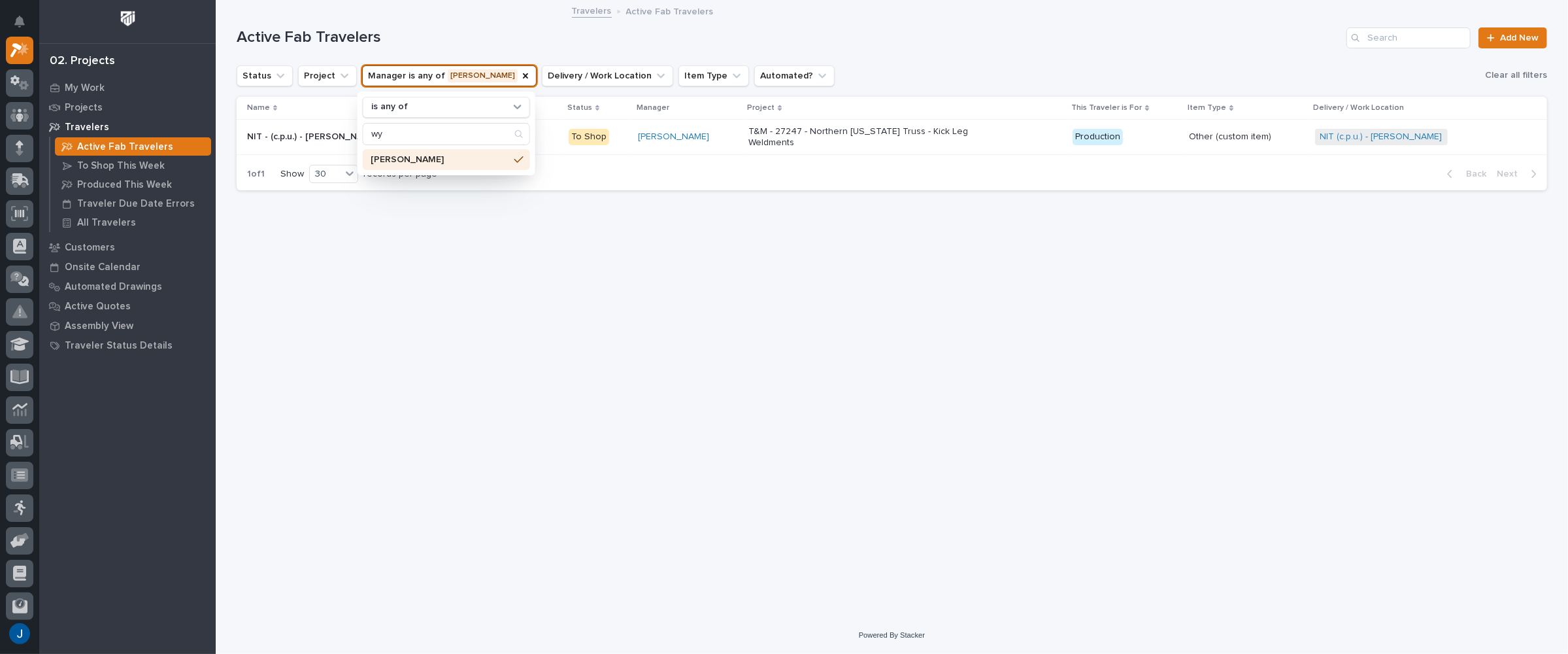
click at [627, 50] on div "Active Fab Travelers Add New" at bounding box center [891, 32] width 1310 height 63
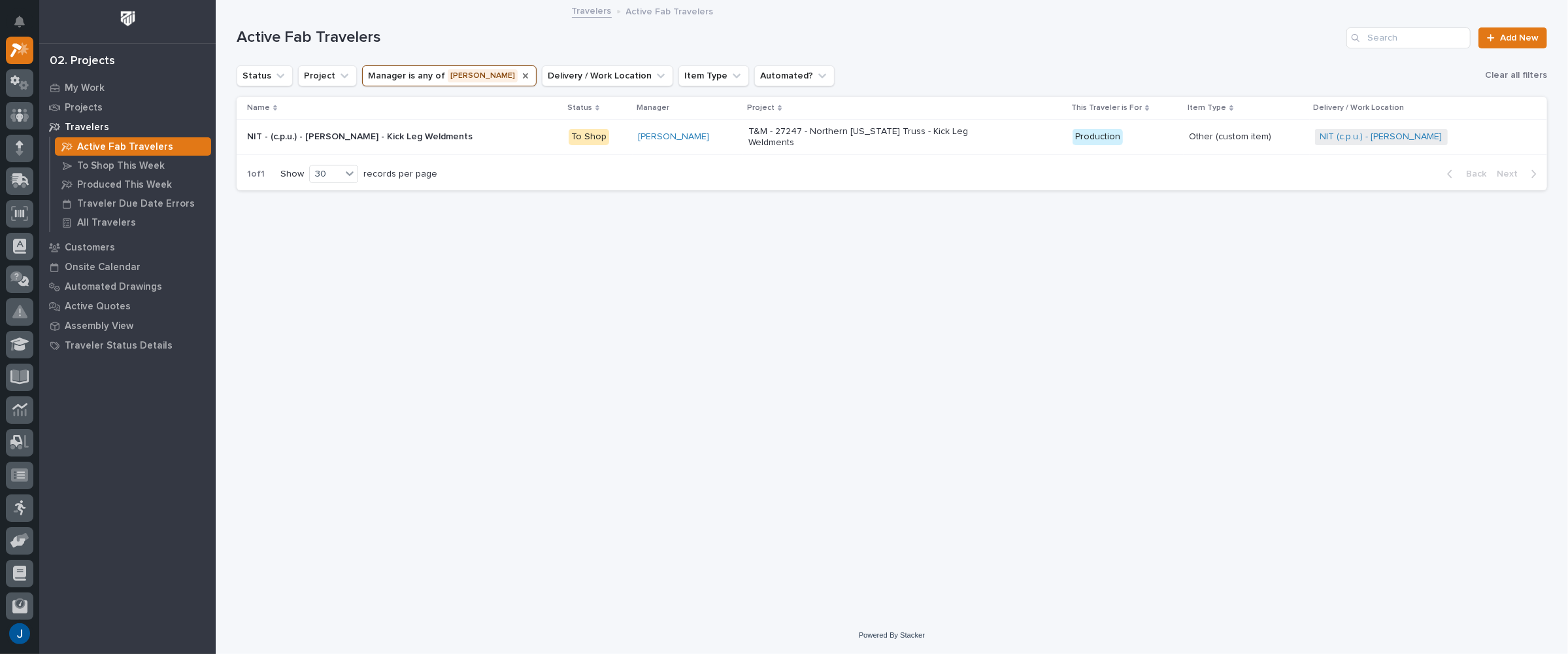
click at [520, 74] on icon "Manager" at bounding box center [526, 76] width 11 height 11
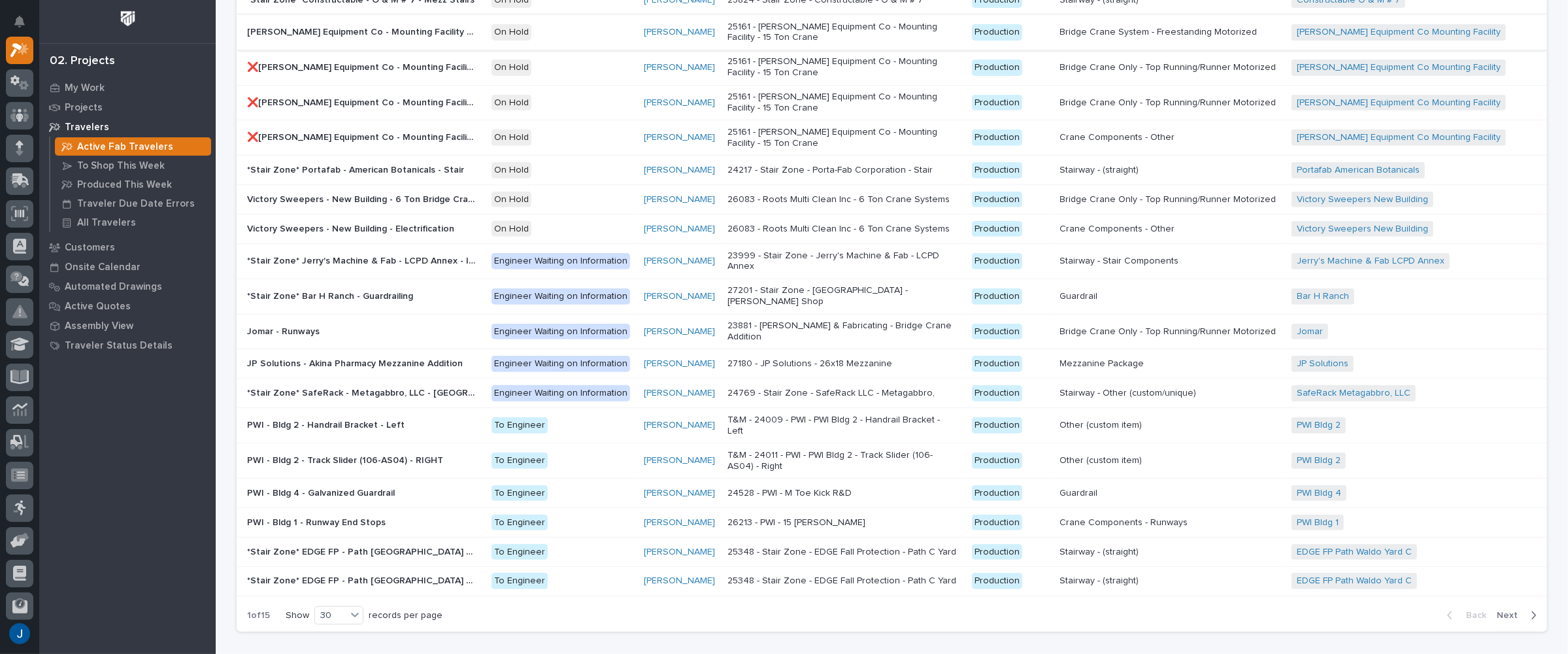
scroll to position [552, 0]
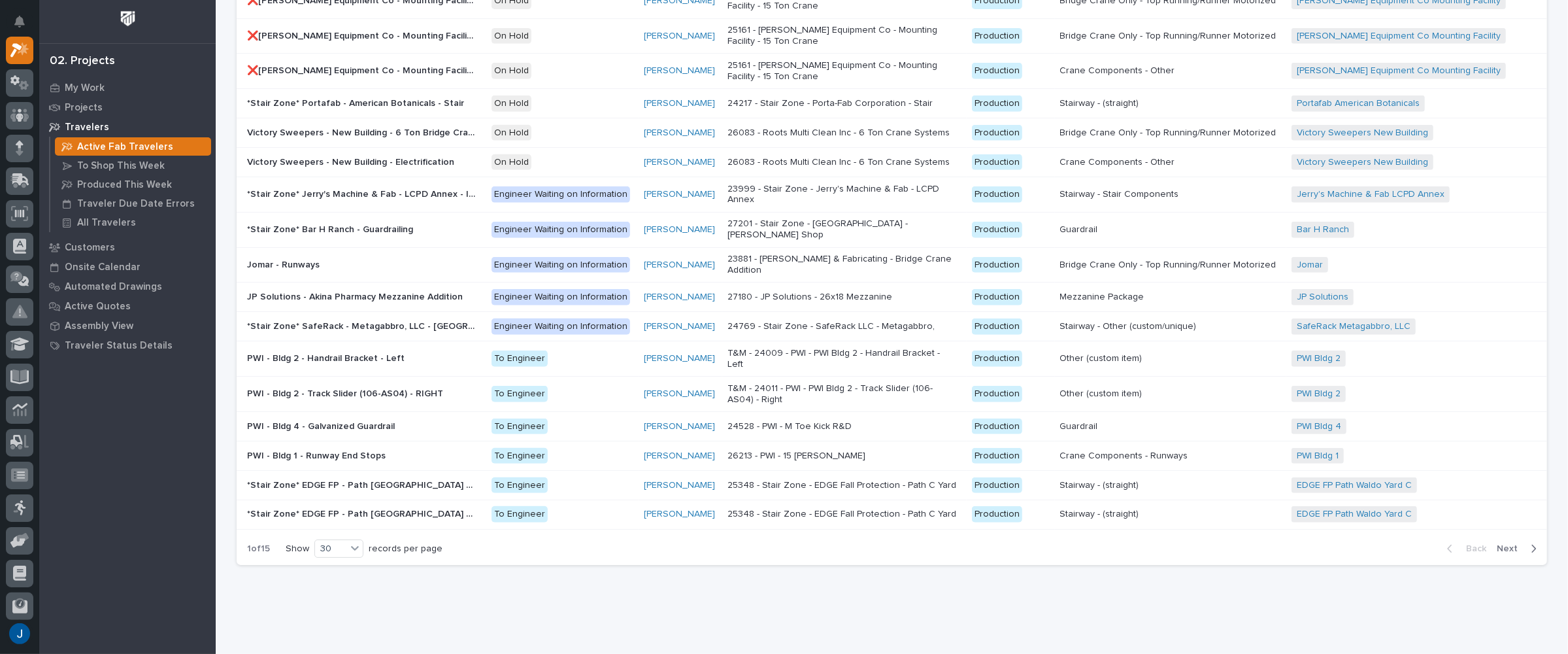
click at [1508, 543] on span "Next" at bounding box center [1511, 549] width 28 height 12
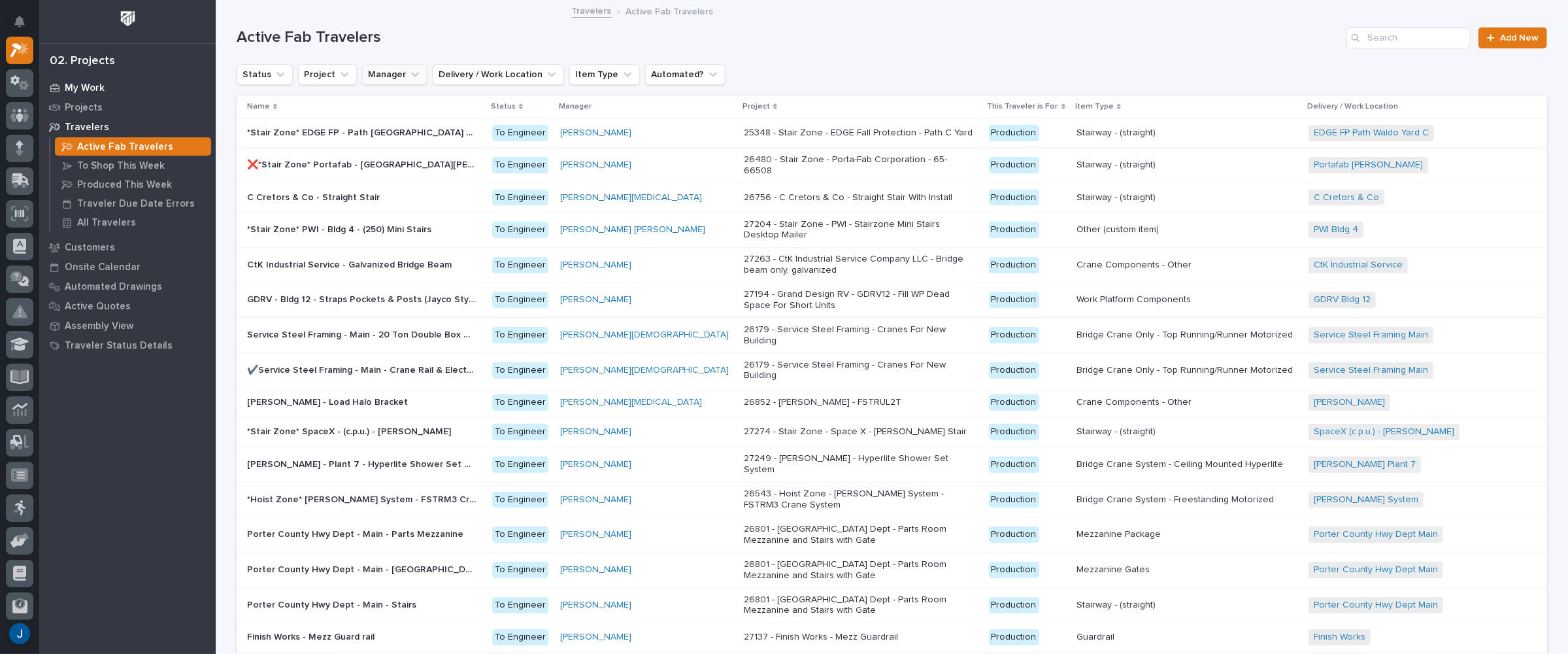
click at [79, 86] on p "My Work" at bounding box center [85, 88] width 40 height 12
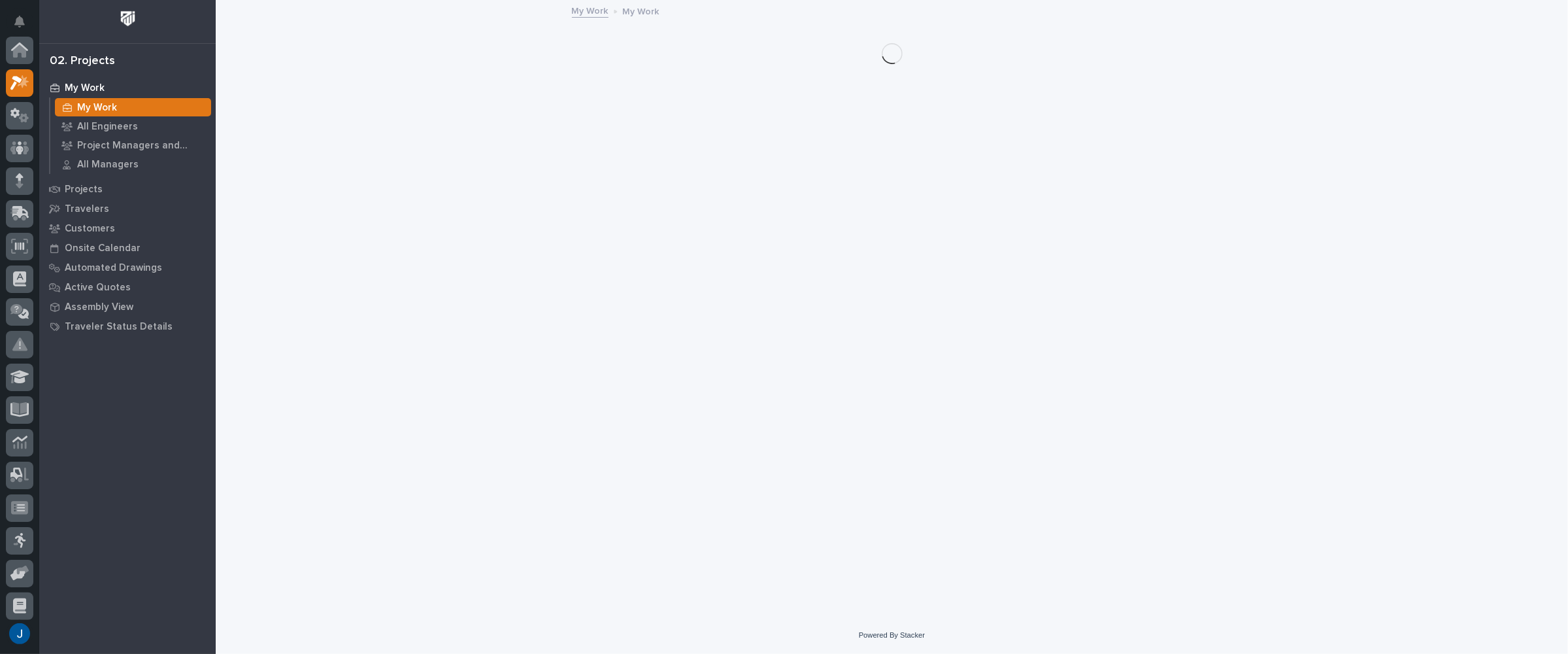
scroll to position [32, 0]
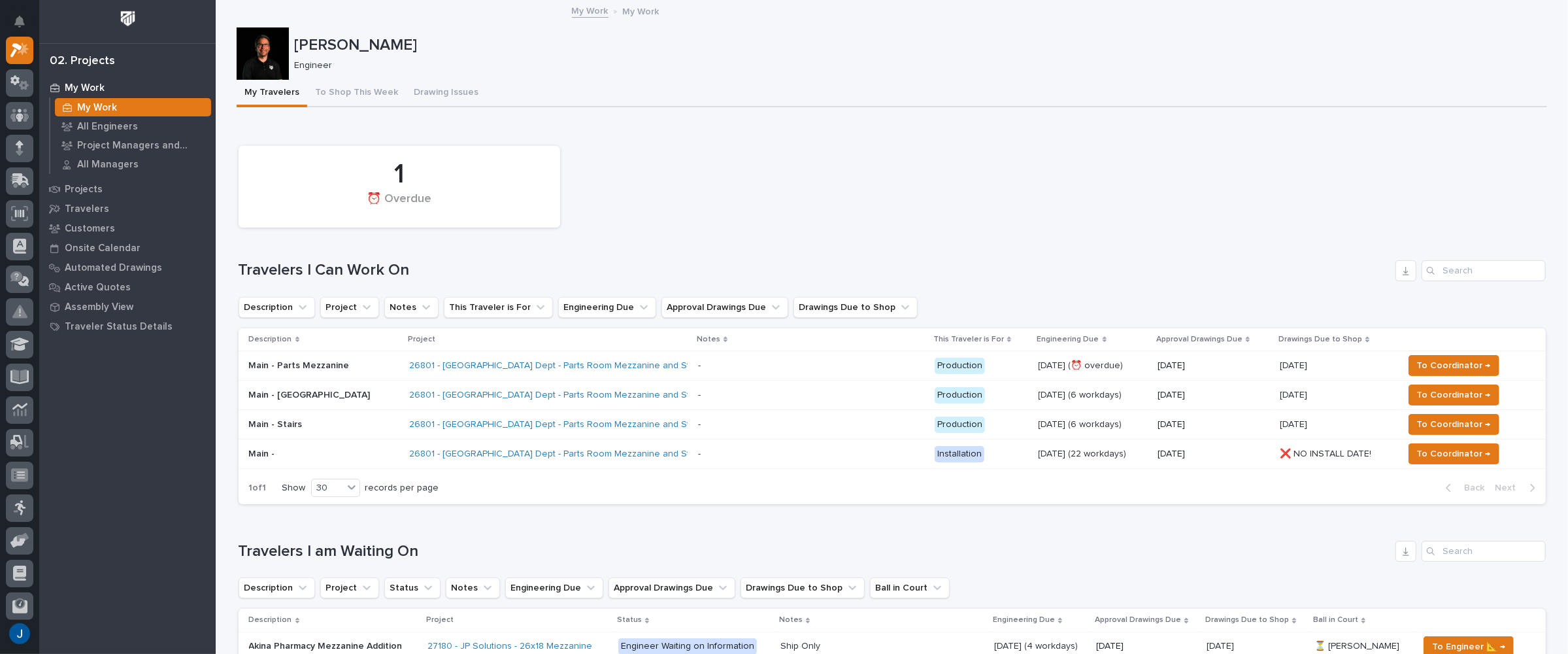
click at [636, 127] on div "Loading... Saving… 1 ⏰ Overdue Travelers I Can Work On Description Project Note…" at bounding box center [892, 319] width 1307 height 392
click at [86, 229] on p "Customers" at bounding box center [90, 229] width 50 height 12
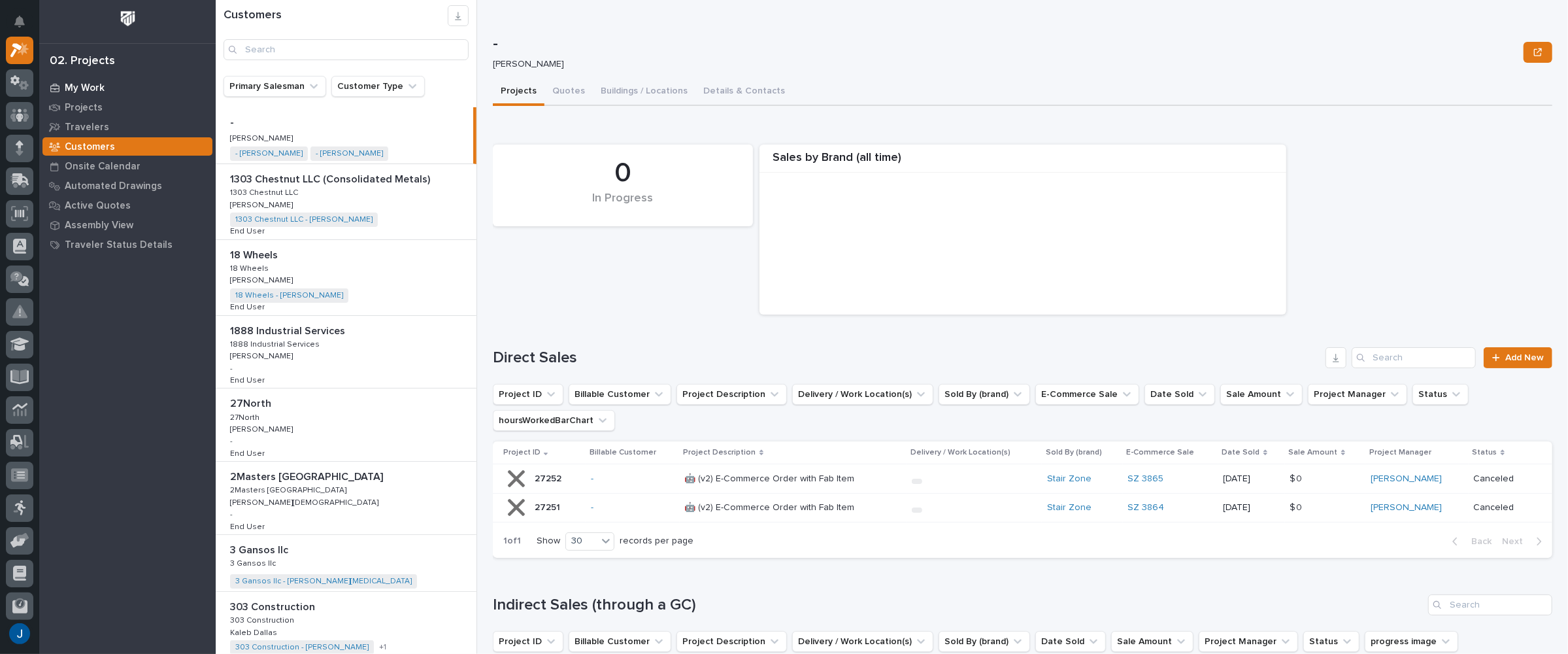
click at [81, 84] on p "My Work" at bounding box center [85, 88] width 40 height 12
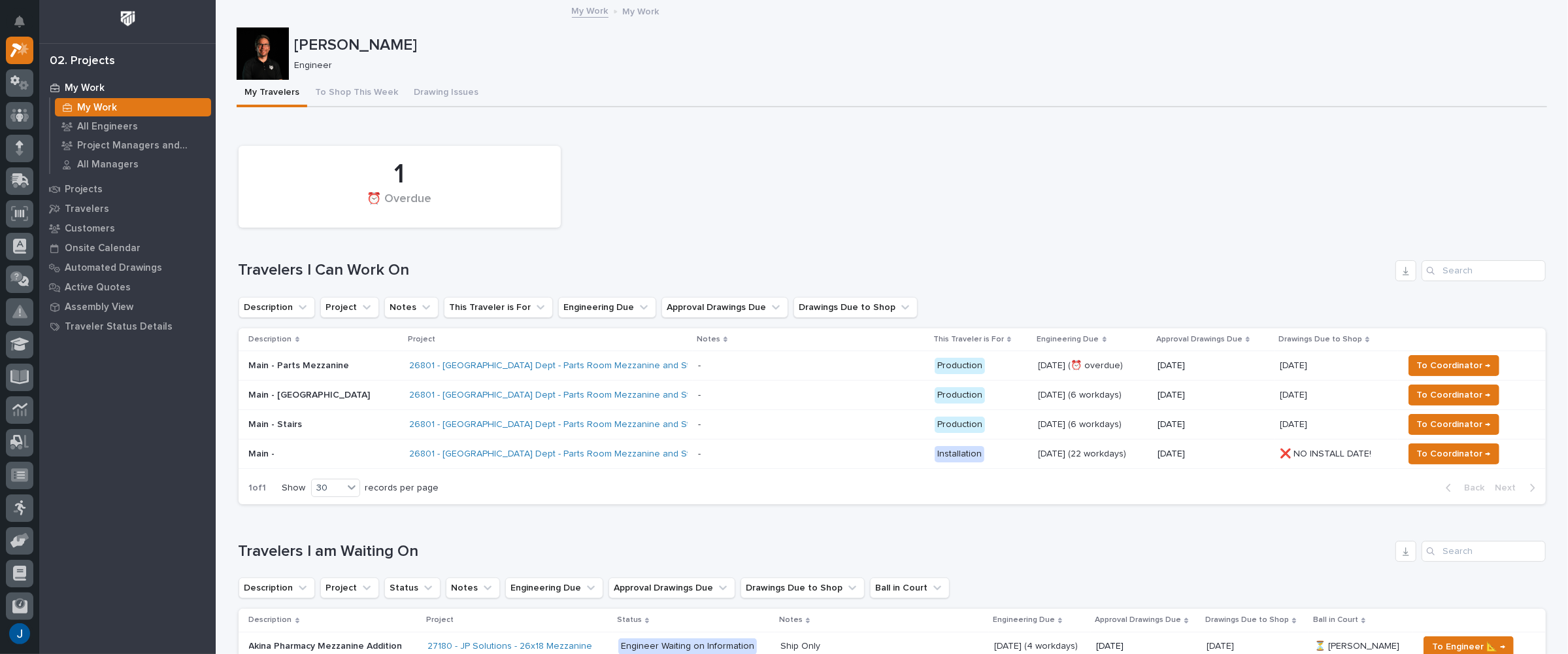
click at [817, 195] on div "1 ⏰ Overdue" at bounding box center [892, 186] width 1320 height 95
click at [262, 364] on p "Main - Parts Mezzanine" at bounding box center [324, 366] width 150 height 11
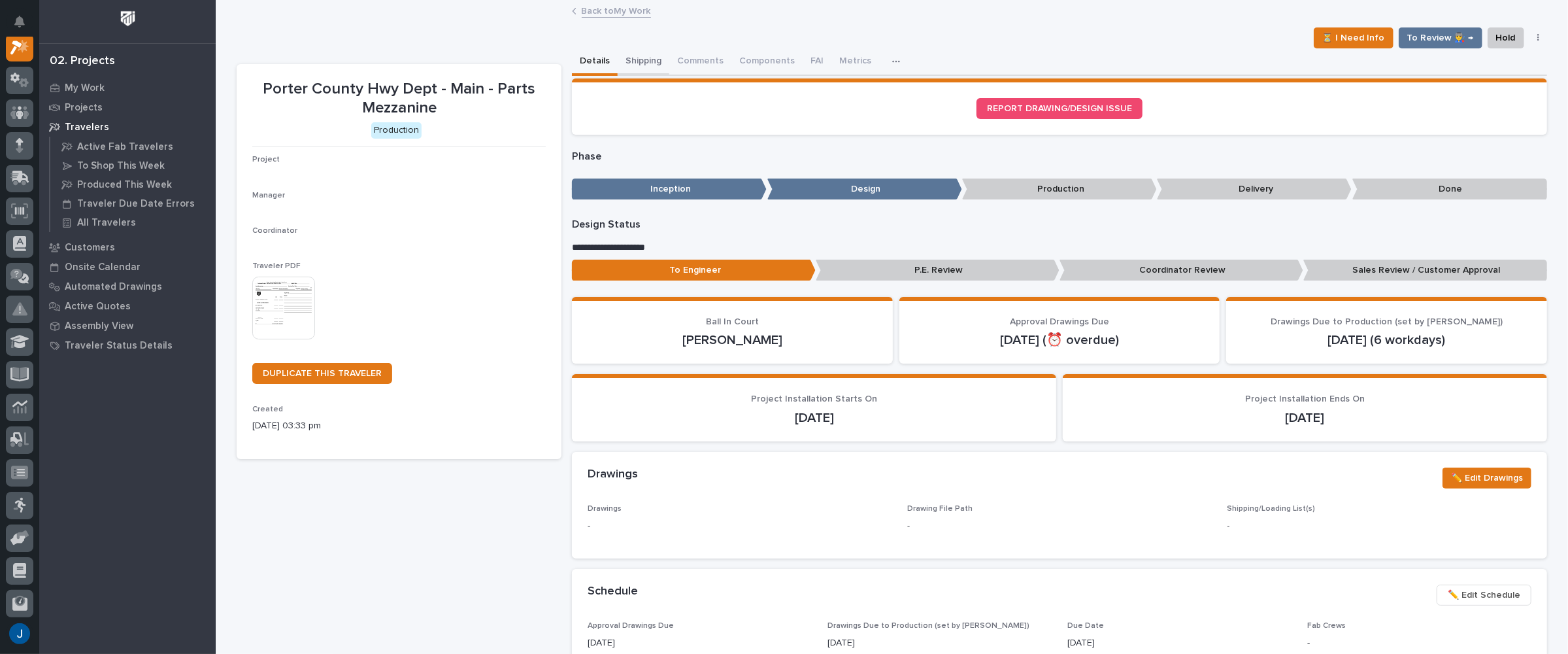
scroll to position [32, 0]
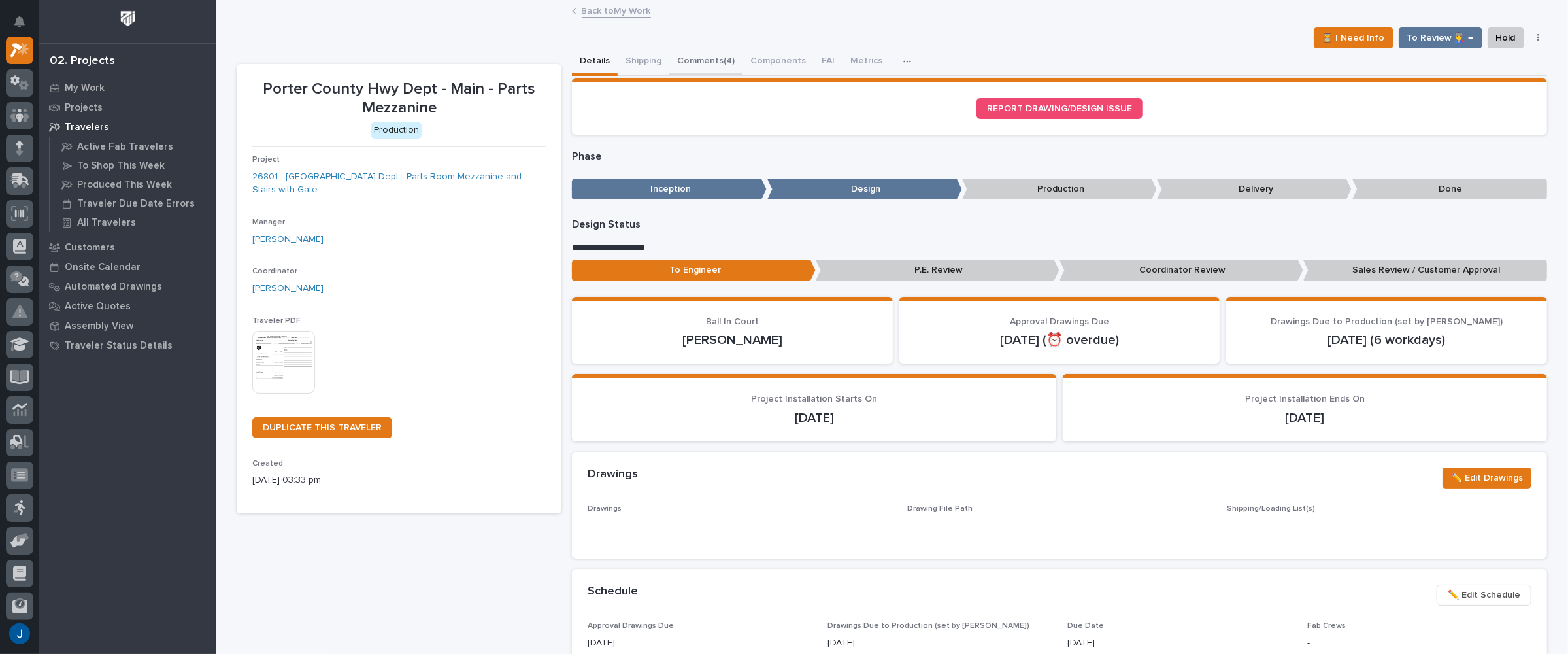
click at [698, 61] on button "Comments (4)" at bounding box center [706, 62] width 74 height 27
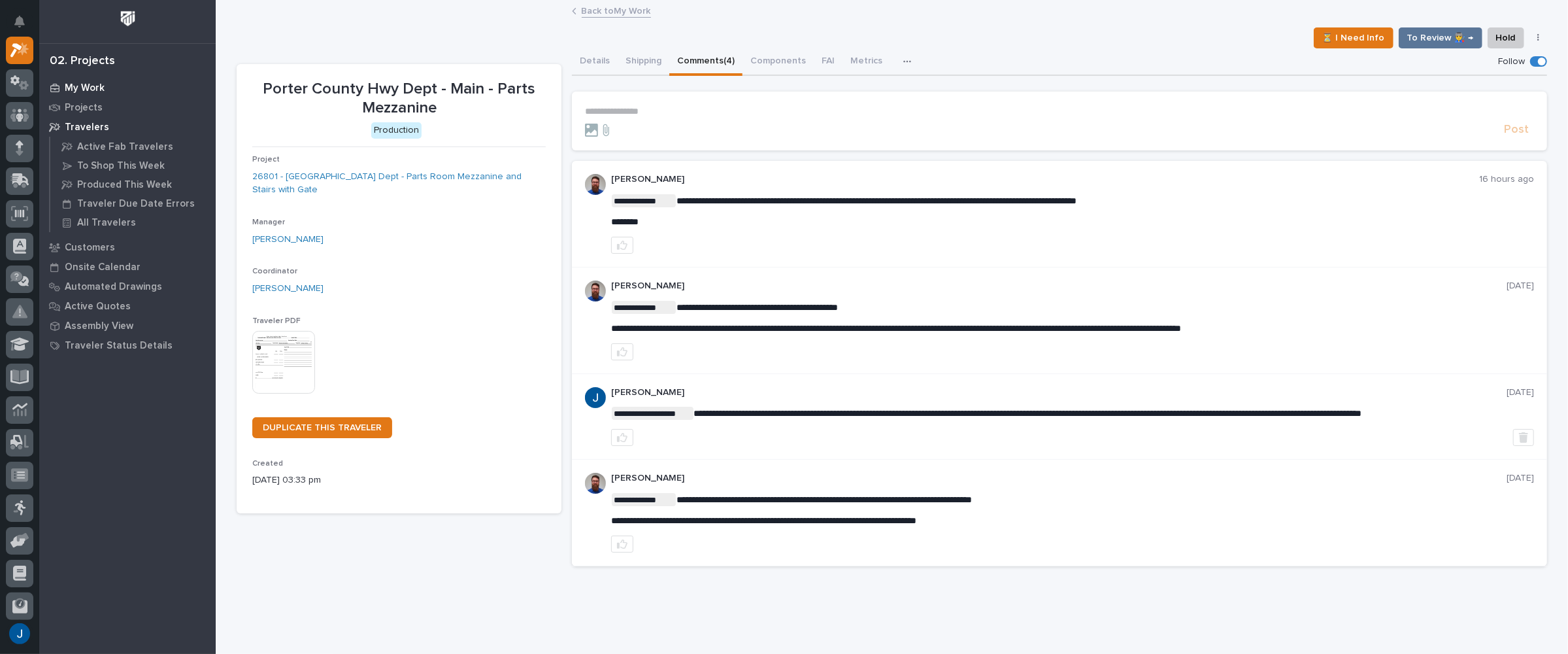
click at [83, 87] on p "My Work" at bounding box center [85, 88] width 40 height 12
